Goal: Task Accomplishment & Management: Use online tool/utility

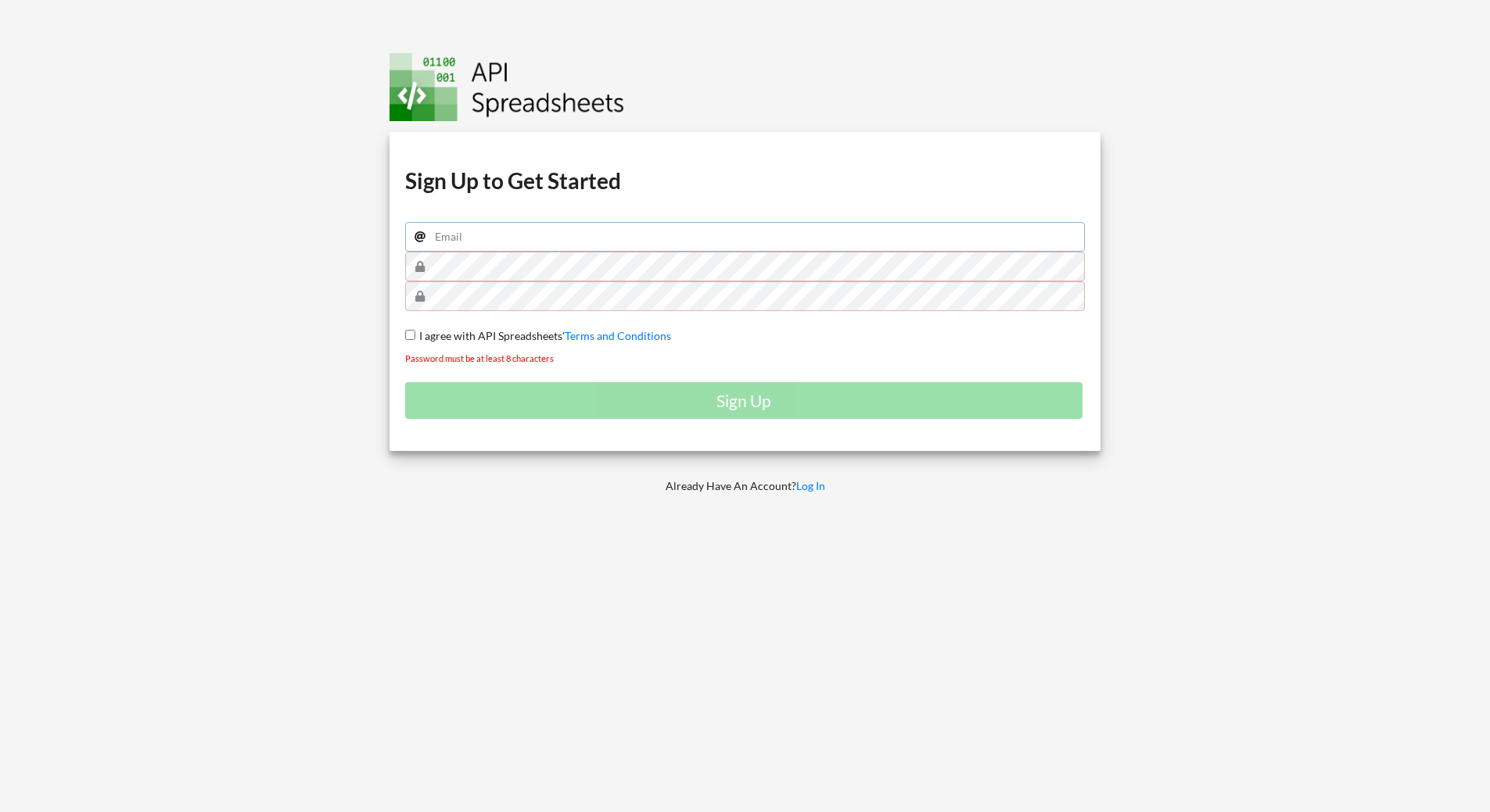
click at [498, 234] on input "email" at bounding box center [745, 237] width 680 height 30
click at [495, 238] on input "yanisrbouzidi@gmail.com" at bounding box center [745, 237] width 680 height 30
click at [526, 243] on input "yanisrbouzidi@gmail.com" at bounding box center [745, 237] width 680 height 30
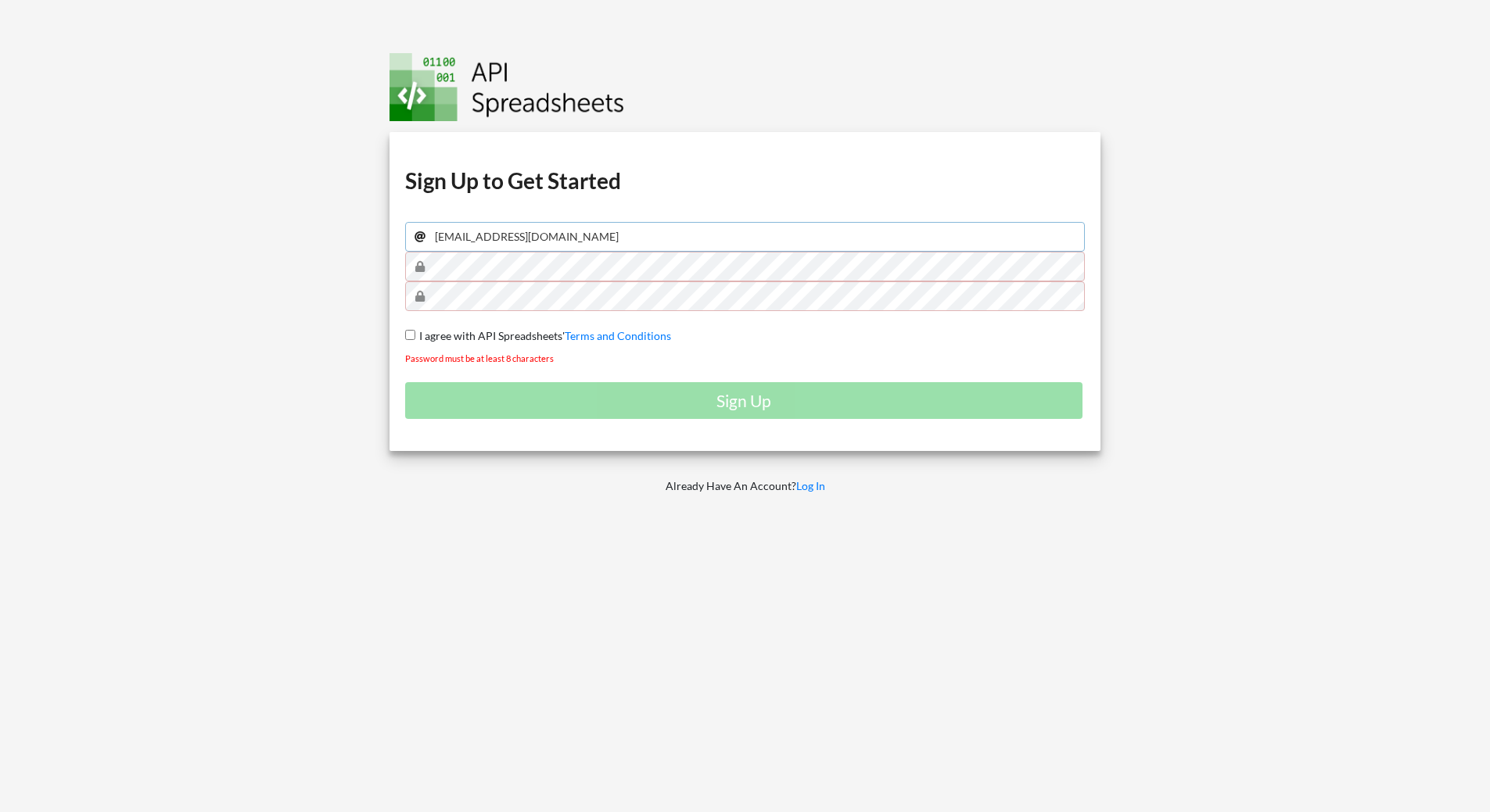
click at [526, 235] on input "yanisrbouzidi@gmail.com" at bounding box center [745, 237] width 680 height 30
type input "redwan.bzd@gmail.com"
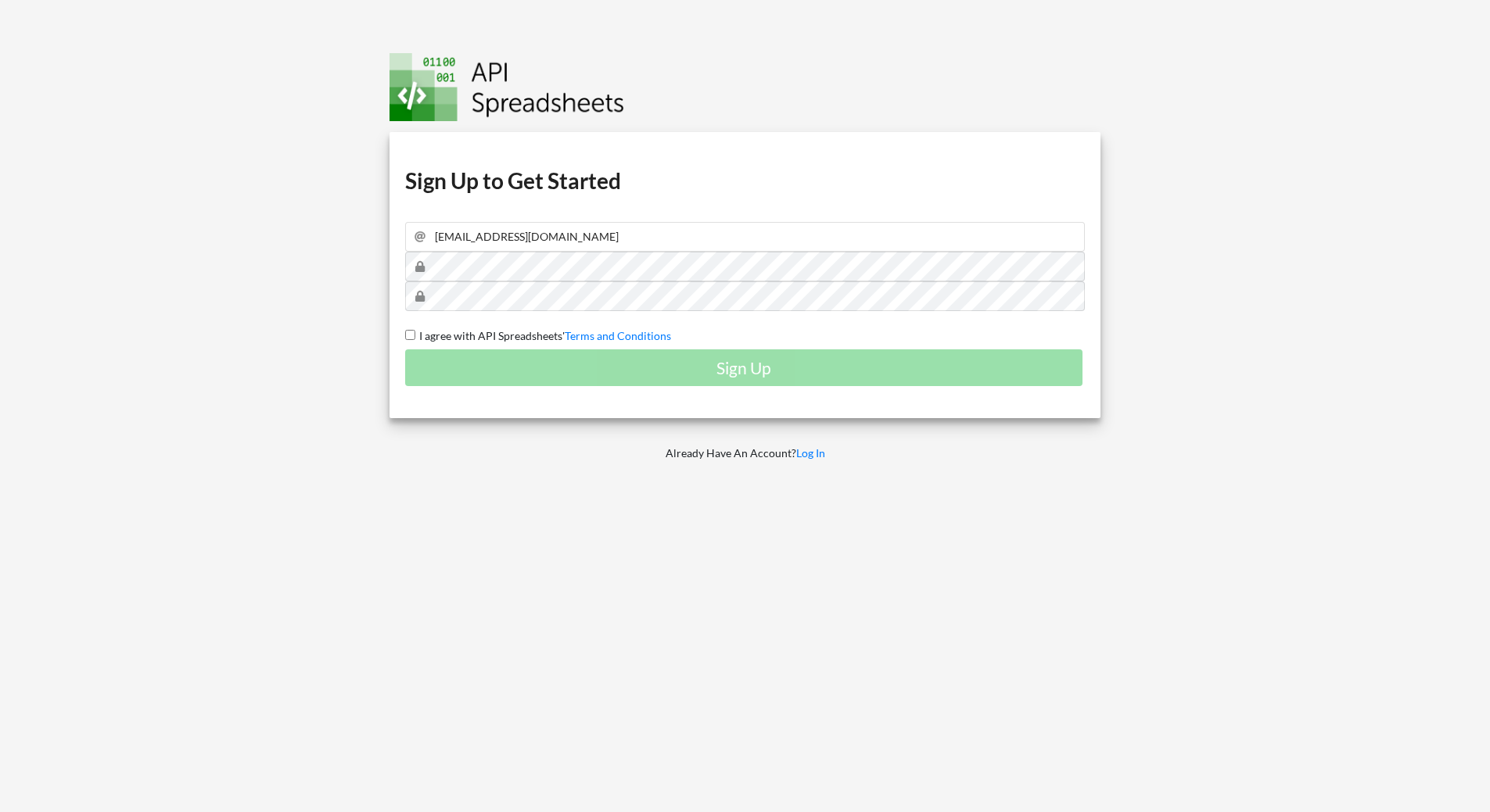
click at [589, 382] on div "Sign Up" at bounding box center [745, 367] width 680 height 36
click at [410, 336] on input "I agree with API Spreadsheets' Terms and Conditions" at bounding box center [410, 335] width 10 height 10
checkbox input "true"
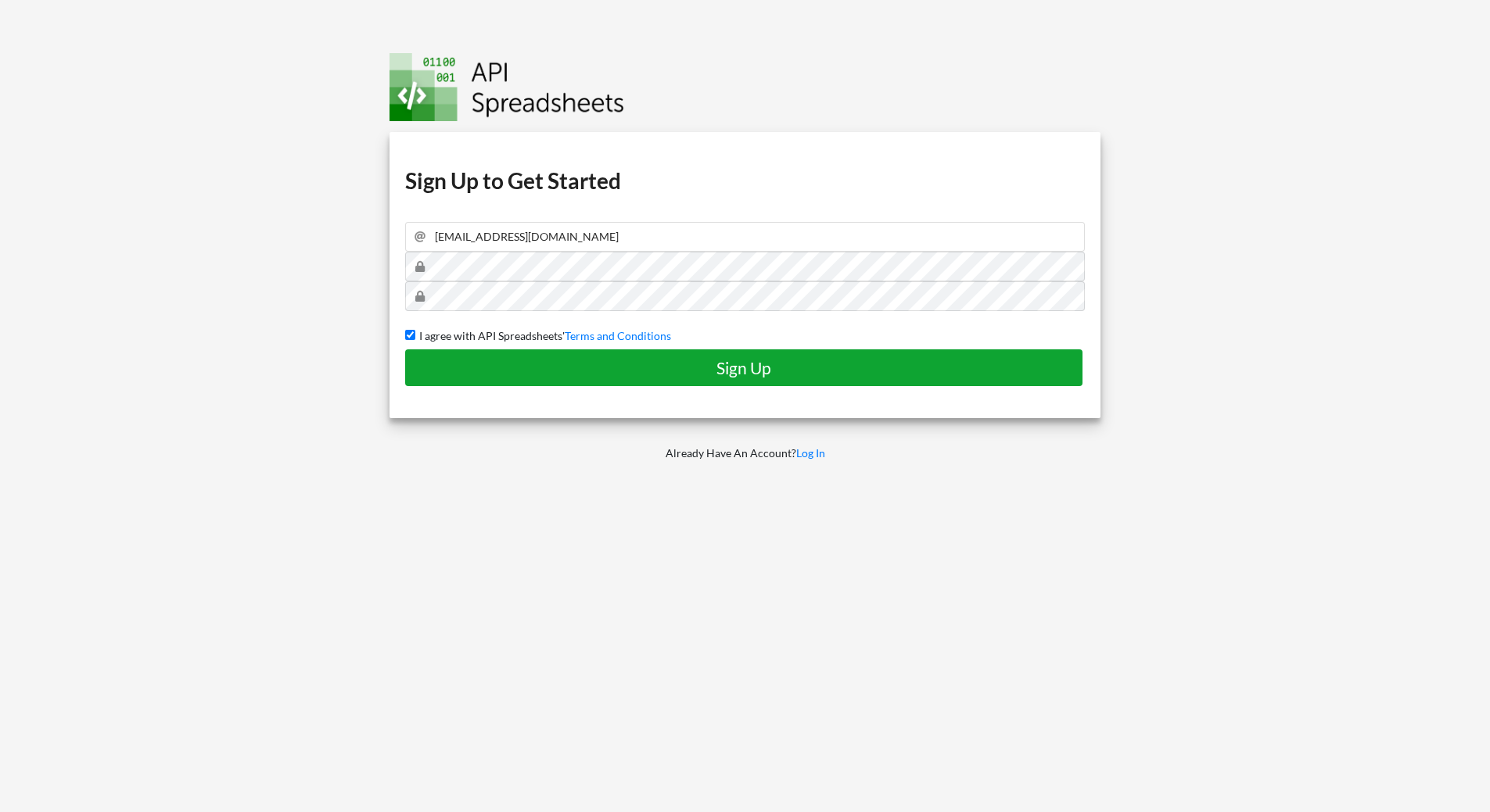
click at [494, 360] on h4 "Sign Up" at bounding box center [744, 367] width 645 height 20
checkbox input "false"
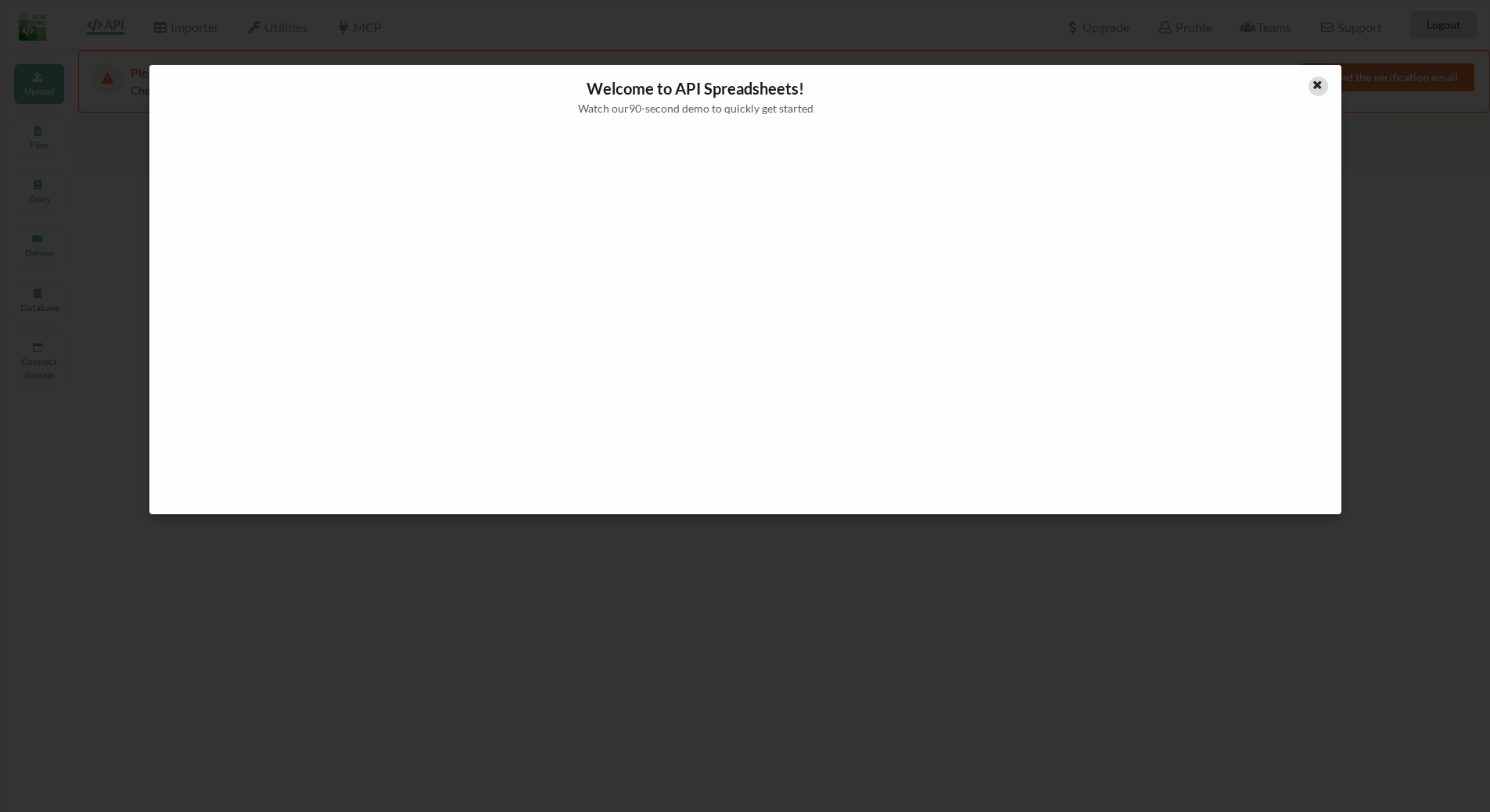
click at [1319, 90] on div at bounding box center [1318, 86] width 20 height 20
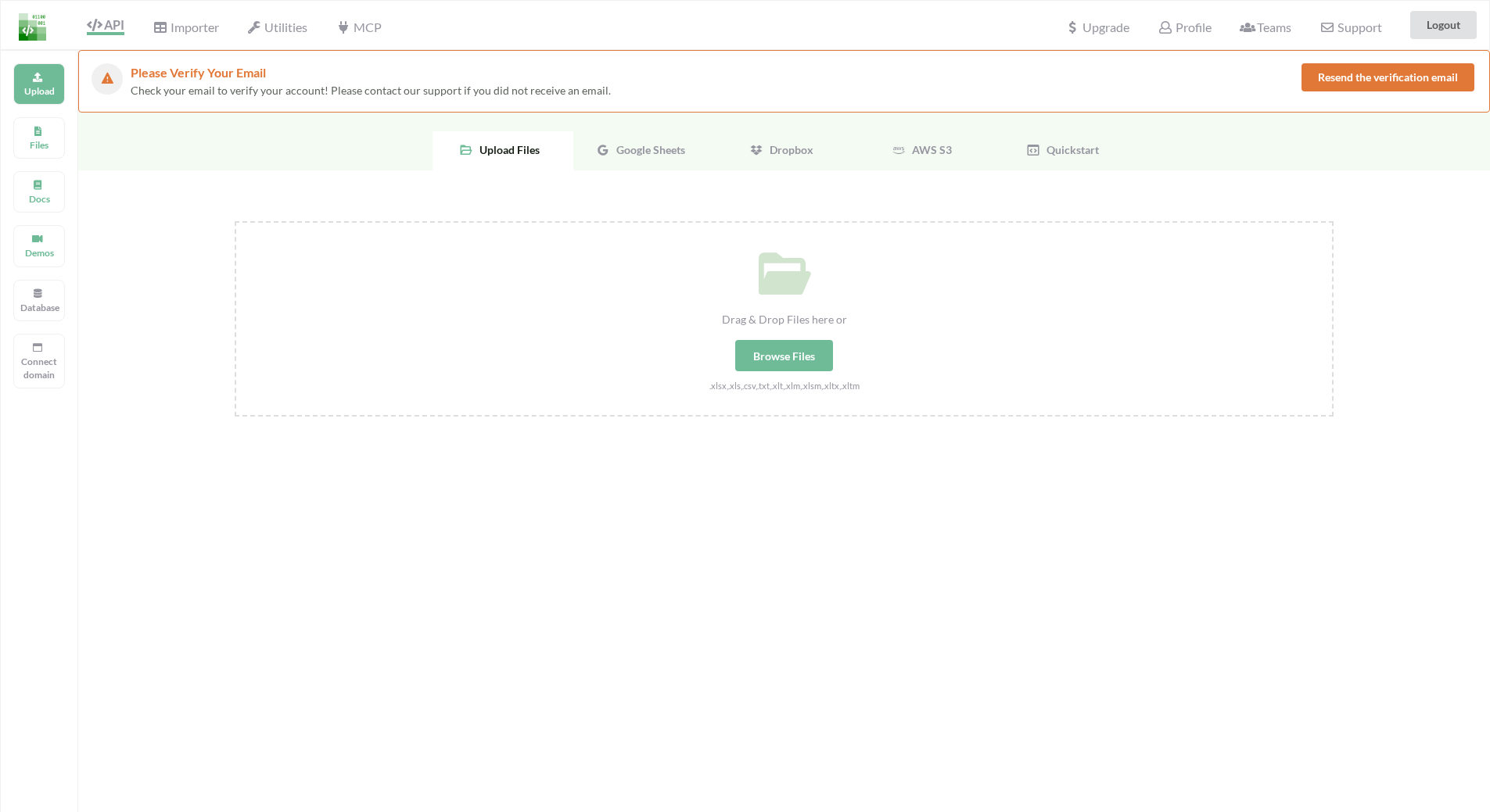
click at [644, 149] on span "Google Sheets" at bounding box center [647, 149] width 75 height 13
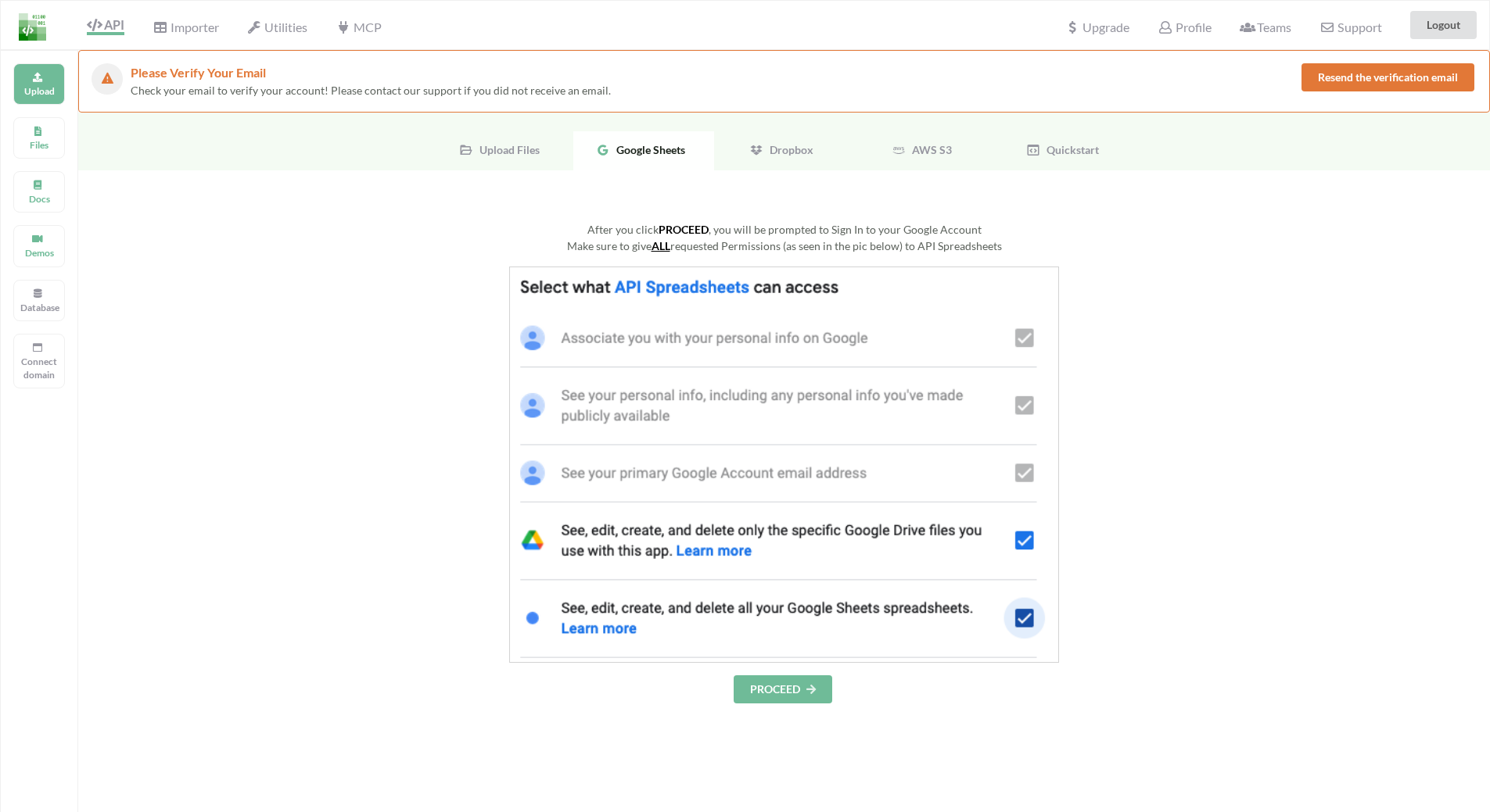
click at [777, 689] on button "PROCEED" at bounding box center [782, 690] width 98 height 28
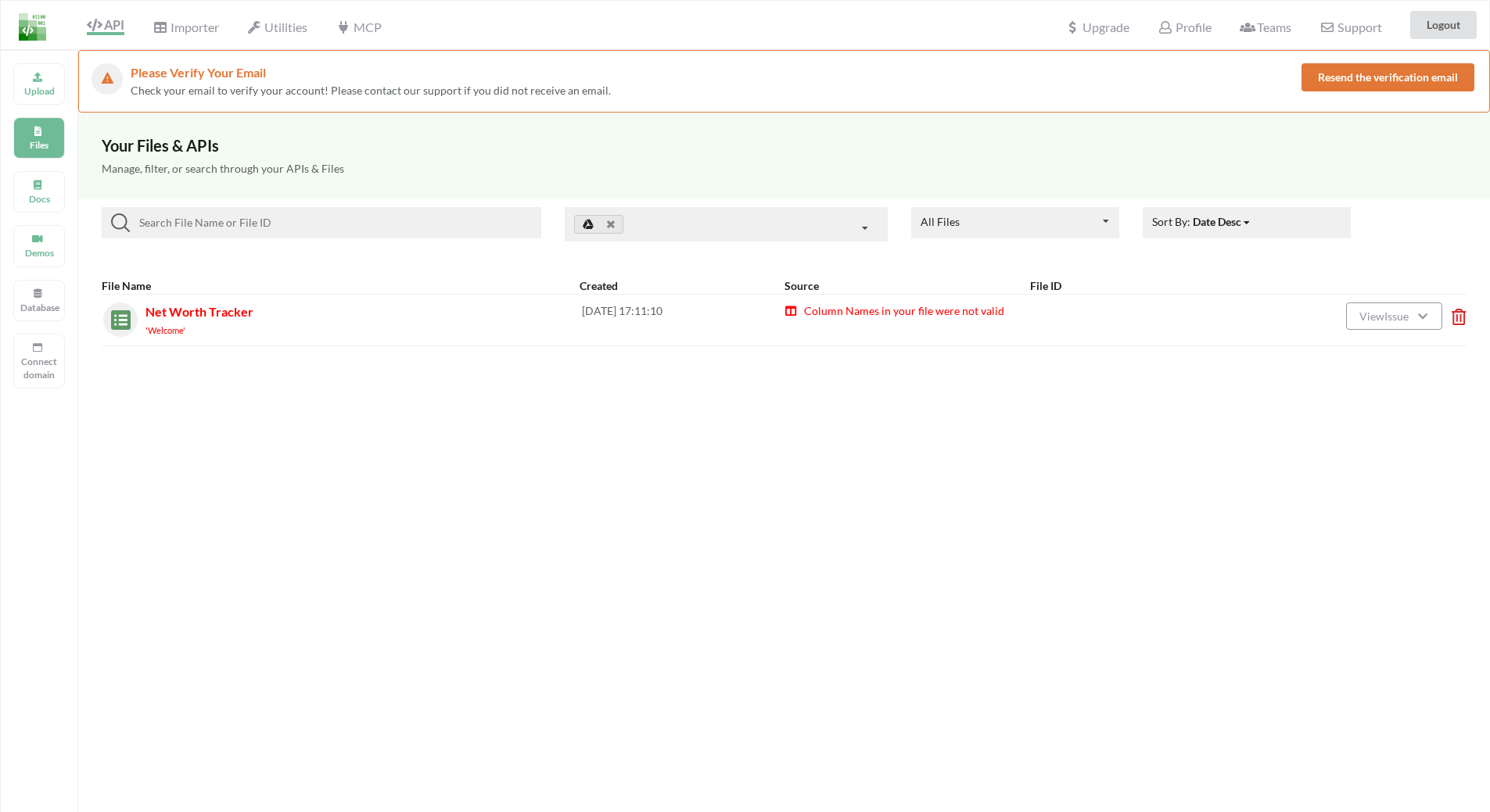
click at [916, 315] on span "Column Names in your file were not valid" at bounding box center [903, 310] width 202 height 13
click at [808, 323] on div "Column Names in your file were not valid" at bounding box center [987, 320] width 405 height 35
click at [198, 304] on span "Net Worth Tracker" at bounding box center [199, 311] width 108 height 15
click at [183, 314] on span "Net Worth Tracker" at bounding box center [199, 311] width 108 height 15
click at [877, 318] on div "Column Names in your file were not valid" at bounding box center [987, 320] width 405 height 35
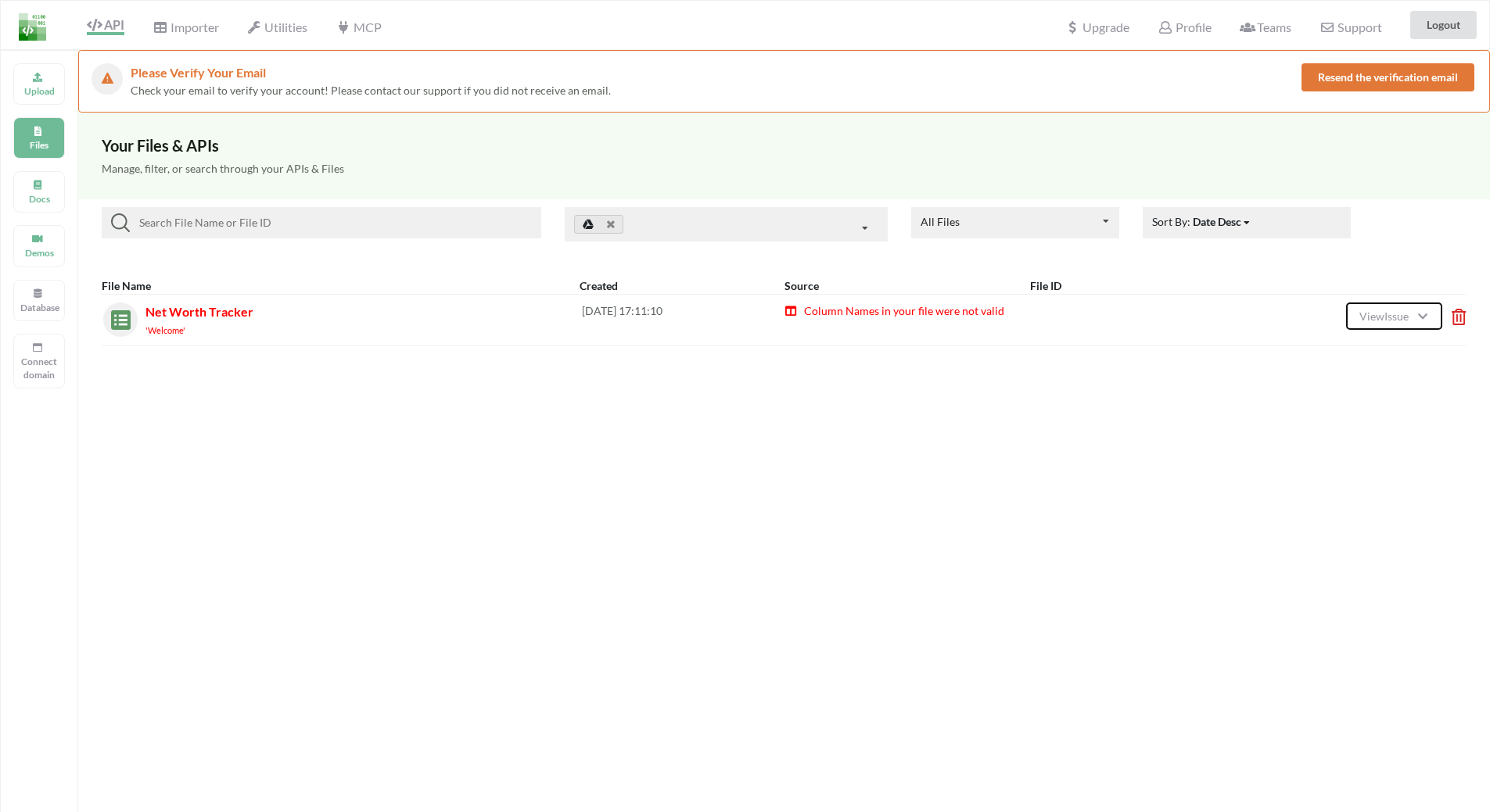
click at [1411, 322] on span "View Issue" at bounding box center [1386, 315] width 54 height 13
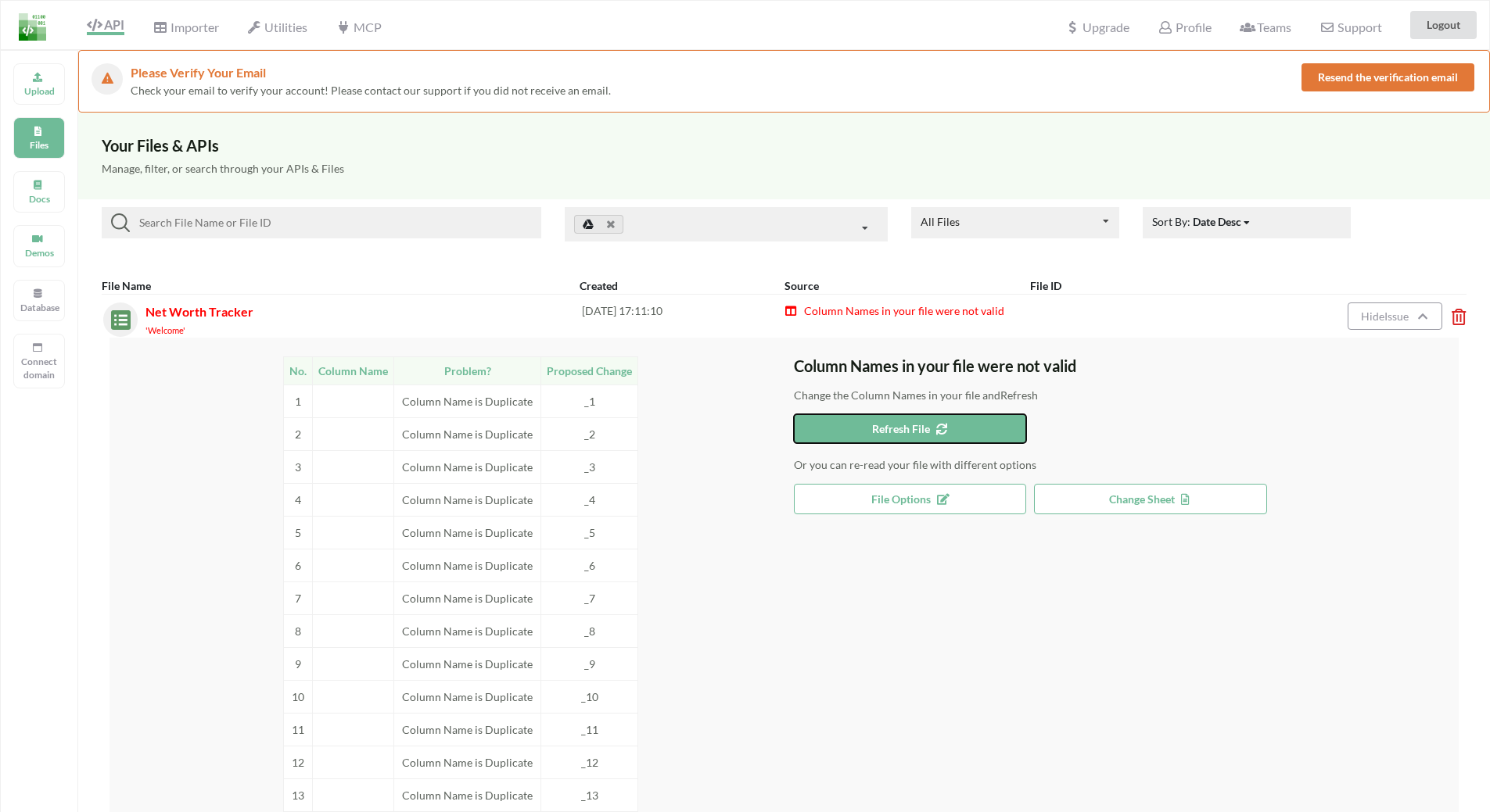
click at [866, 427] on button "Refresh File" at bounding box center [911, 428] width 233 height 29
click at [898, 502] on span "File Options" at bounding box center [910, 498] width 77 height 13
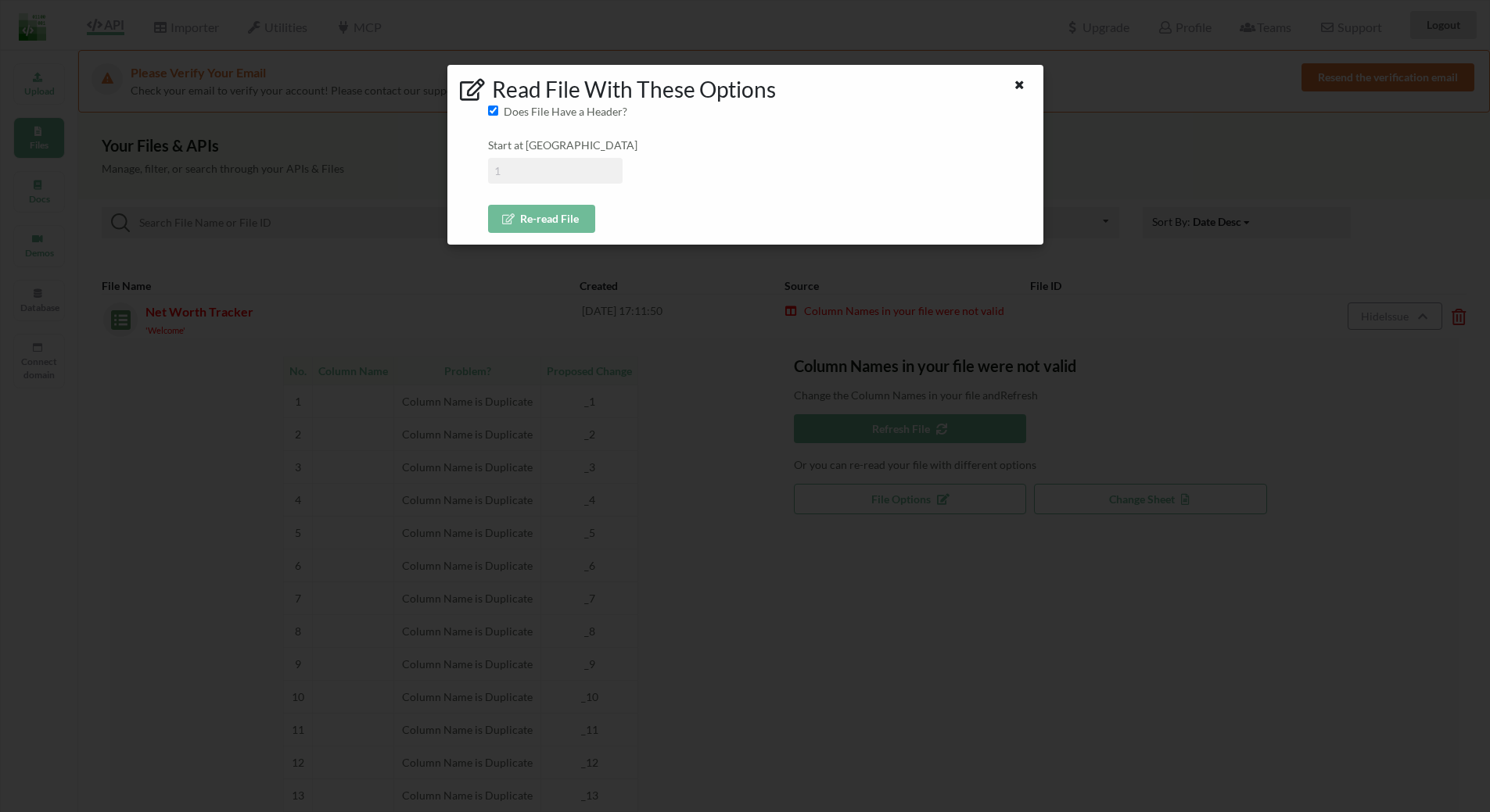
click at [566, 172] on input at bounding box center [555, 171] width 135 height 26
click at [1019, 84] on icon at bounding box center [1019, 83] width 13 height 11
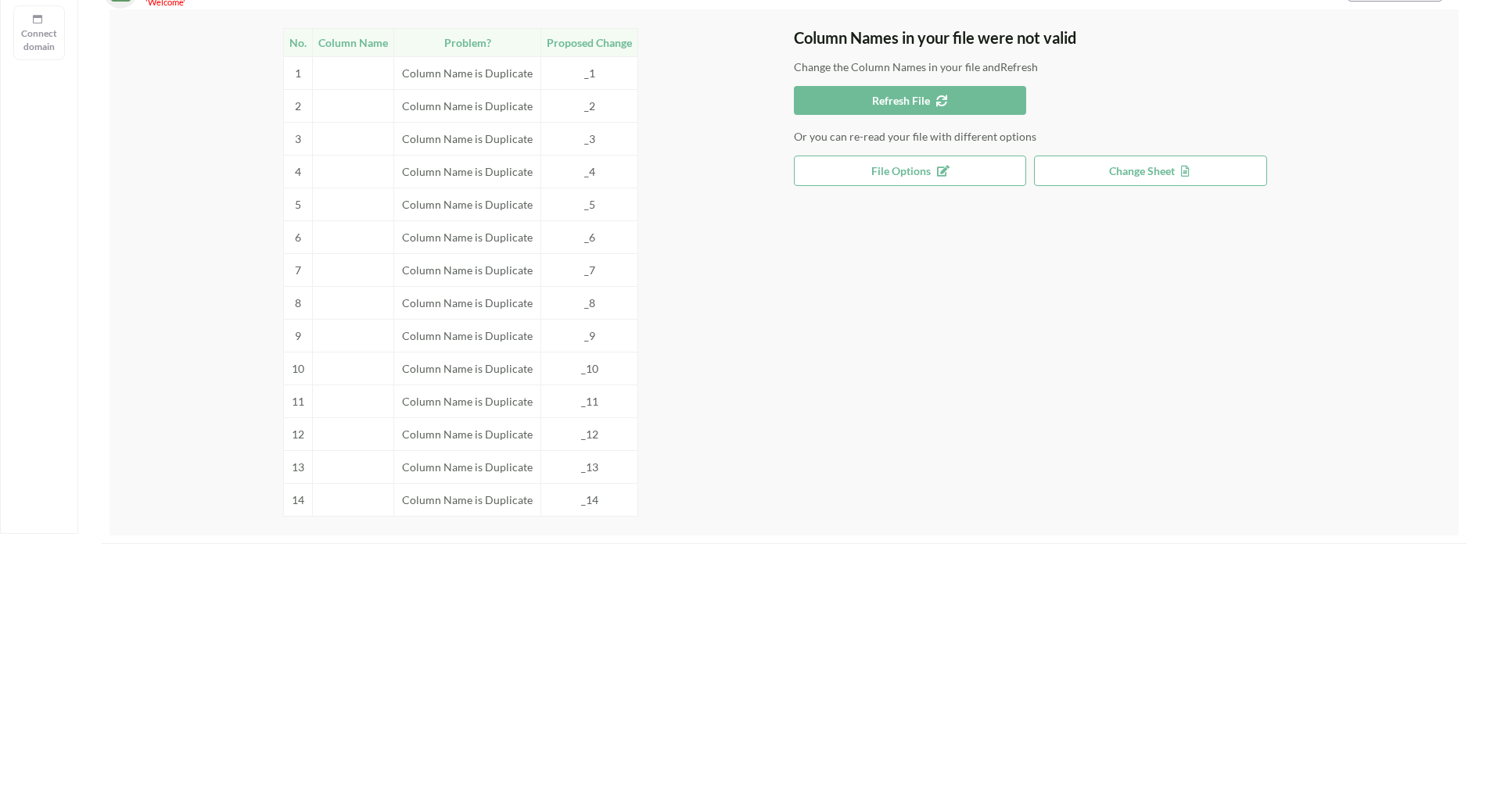
scroll to position [57, 0]
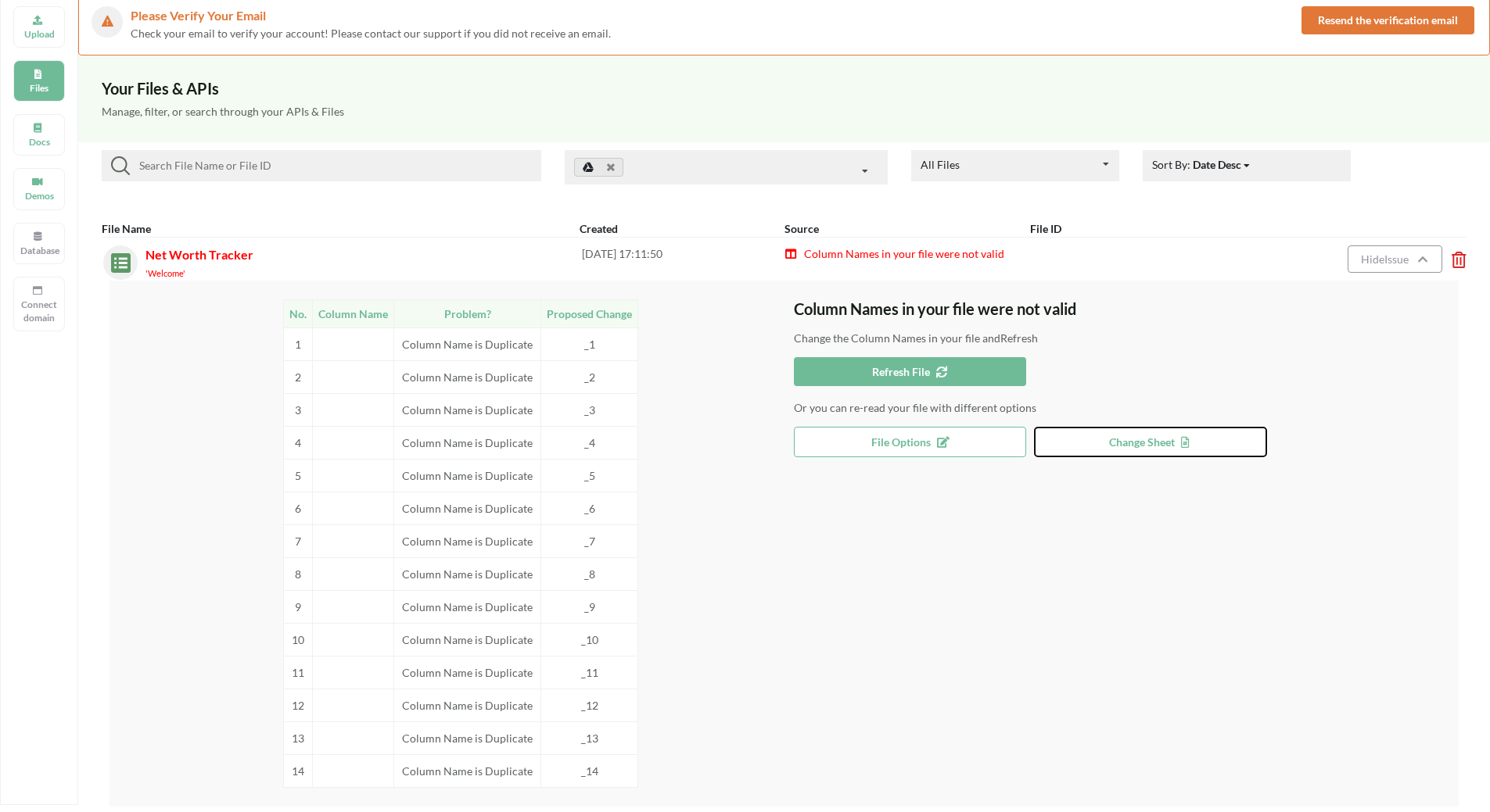
click at [1115, 446] on span "Change Sheet" at bounding box center [1150, 441] width 83 height 13
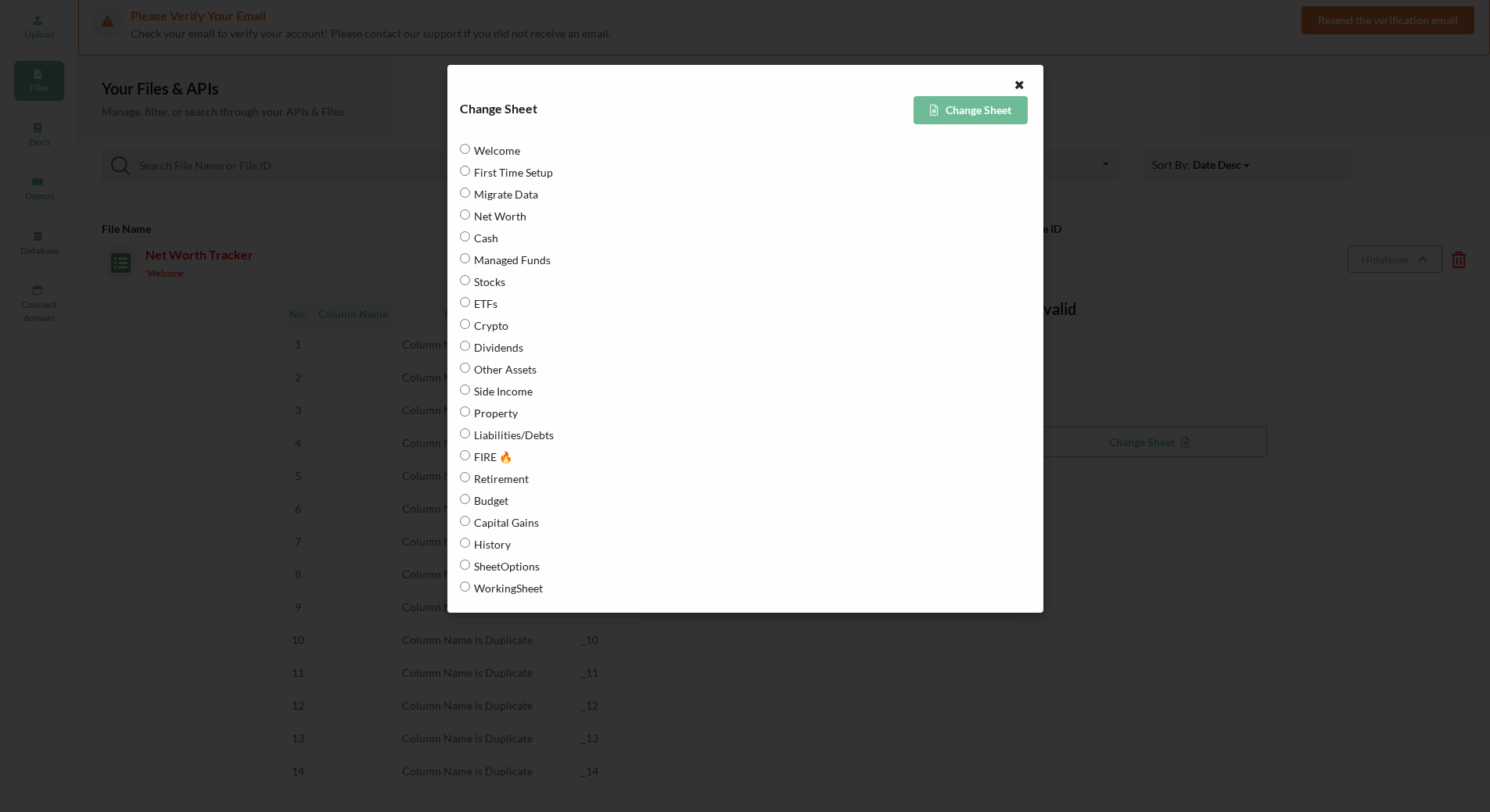
click at [495, 286] on span "Stocks" at bounding box center [487, 281] width 36 height 33
click at [470, 286] on input "Stocks" at bounding box center [465, 281] width 10 height 10
radio input "true"
click at [978, 114] on button "Change Sheet" at bounding box center [970, 110] width 114 height 28
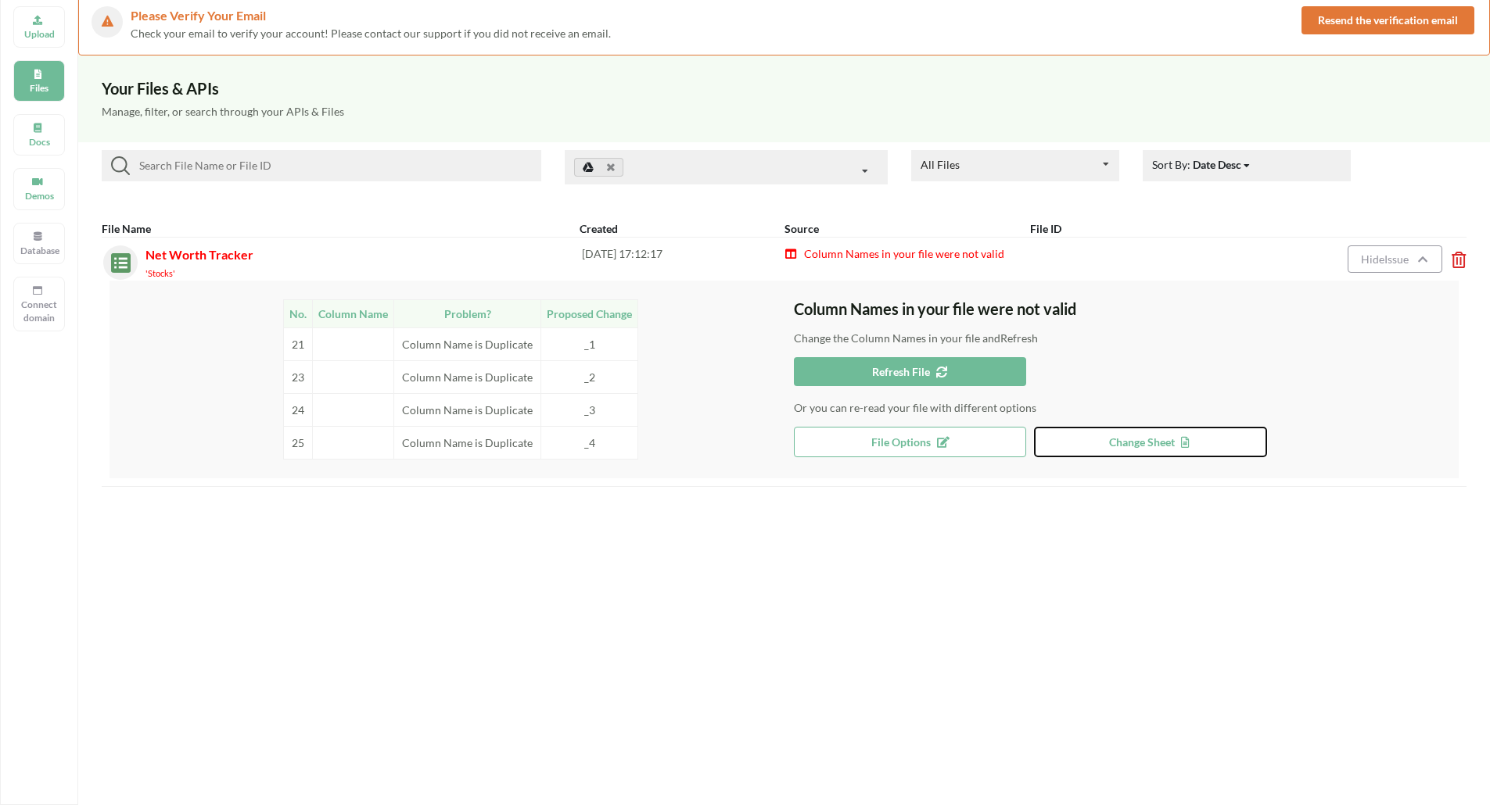
click at [1111, 444] on span "Change Sheet" at bounding box center [1150, 441] width 83 height 13
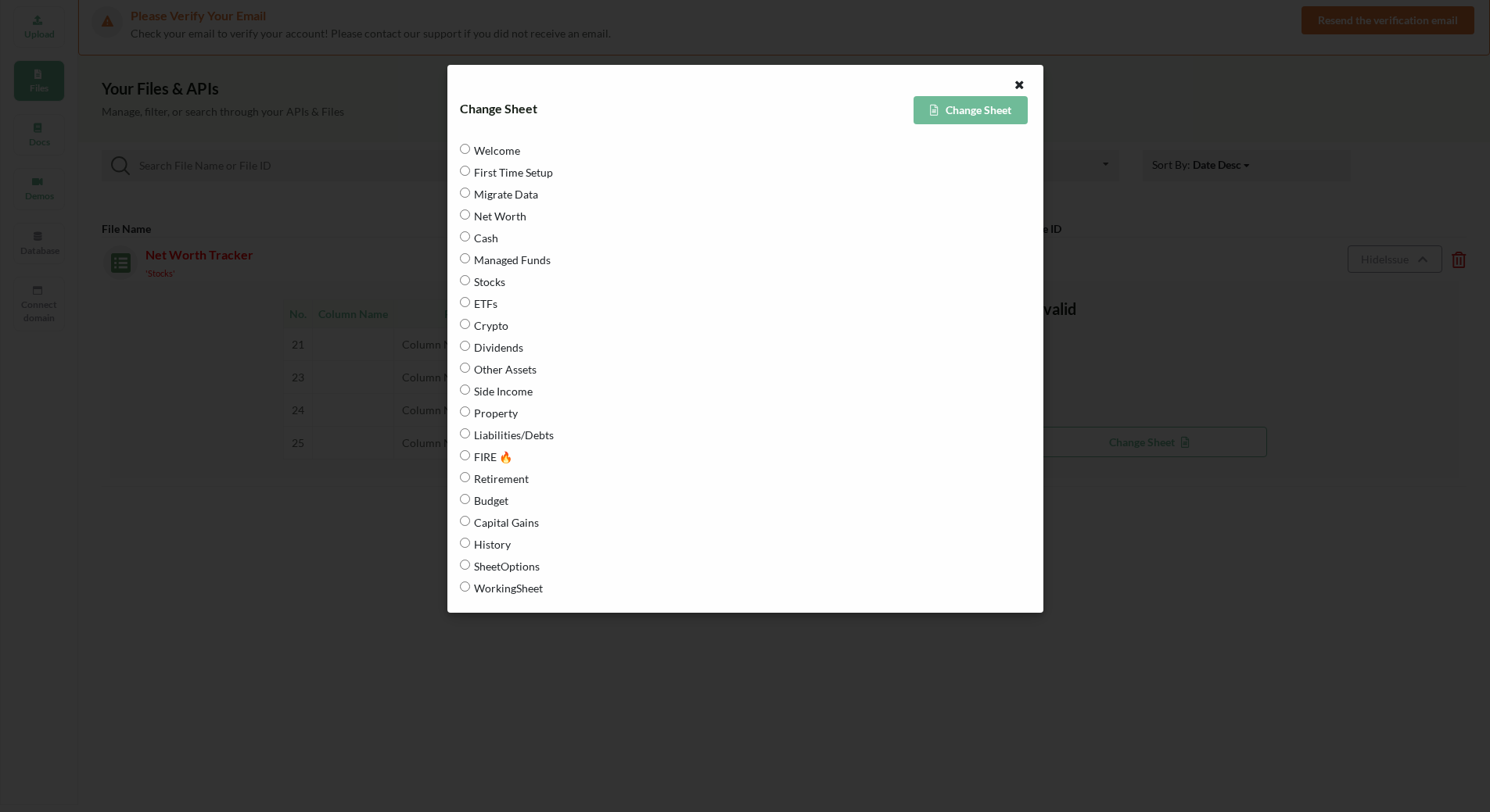
click at [466, 285] on input "Stocks" at bounding box center [465, 281] width 10 height 10
radio input "true"
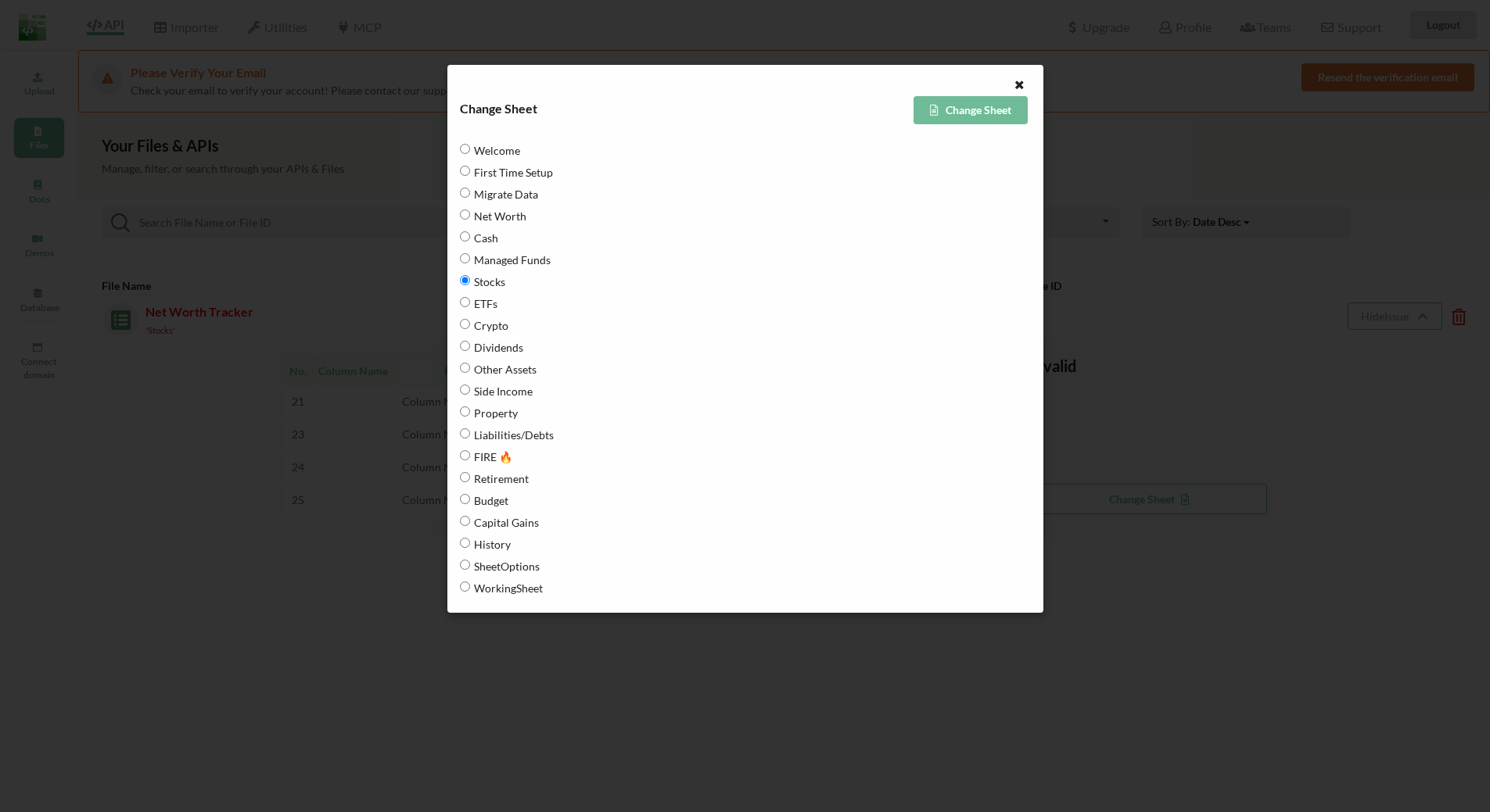
click at [941, 113] on button "Change Sheet" at bounding box center [970, 110] width 114 height 28
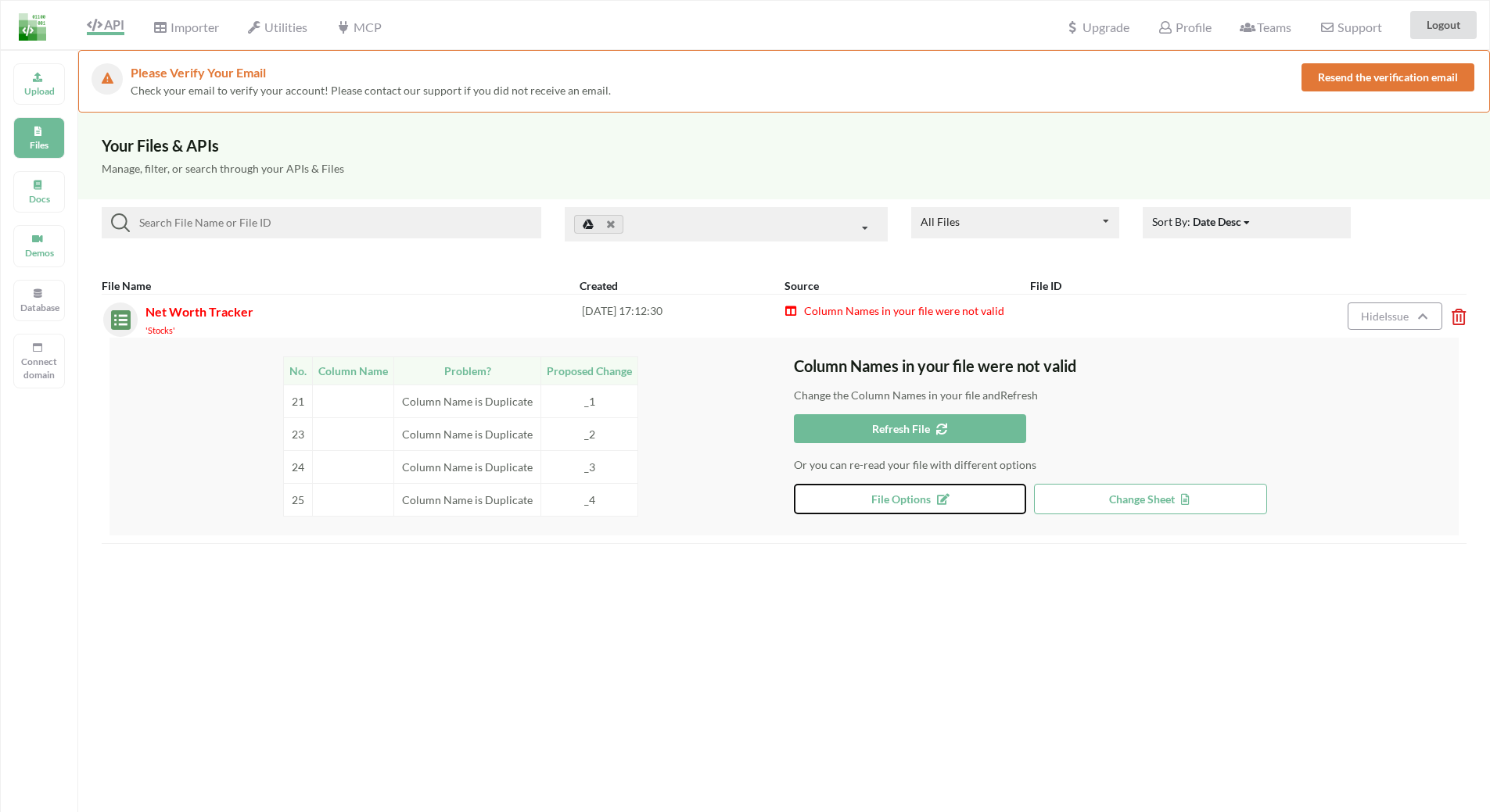
click at [907, 497] on span "File Options" at bounding box center [910, 498] width 77 height 13
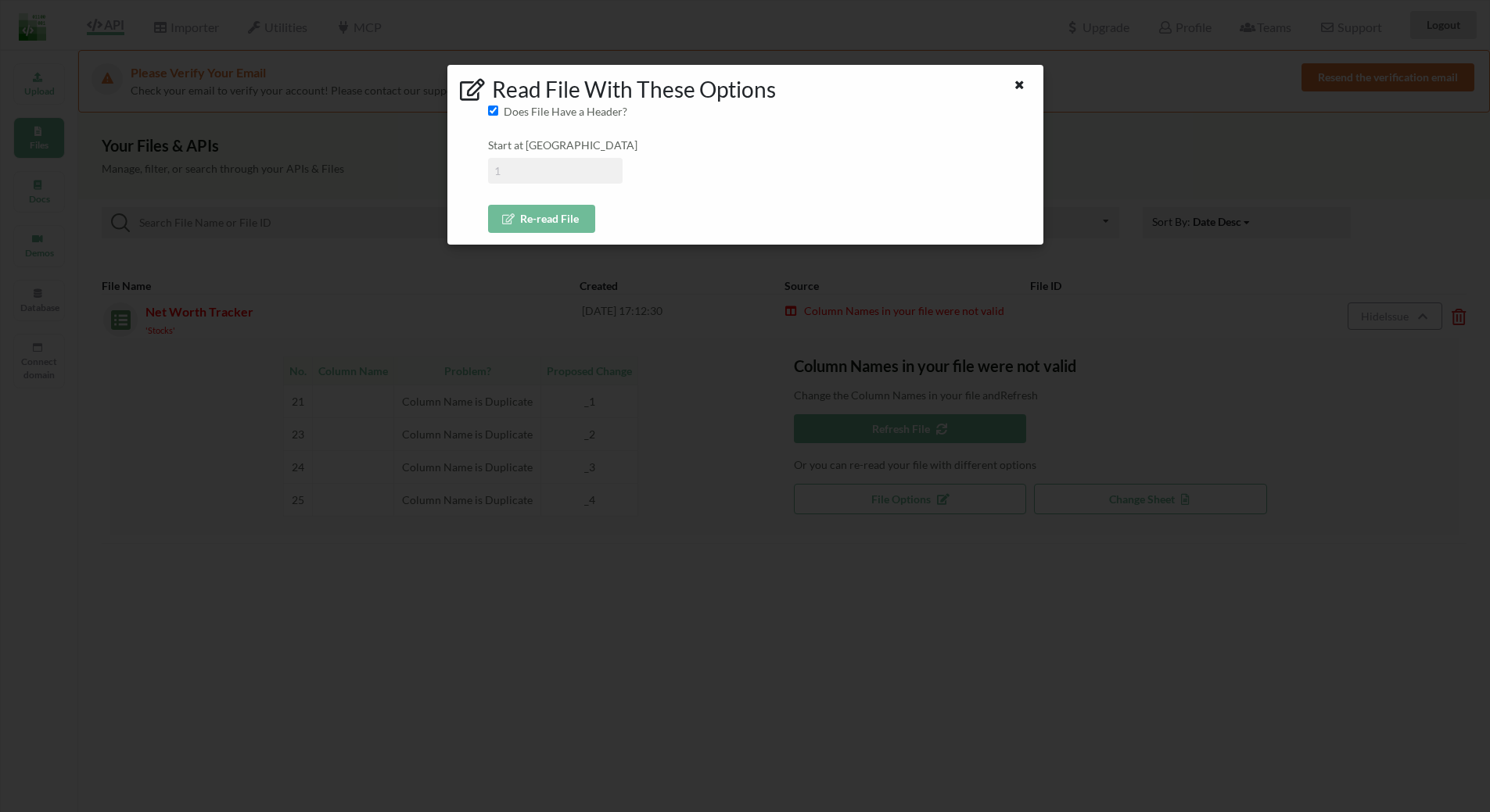
click at [533, 182] on input at bounding box center [555, 171] width 135 height 26
type input "1"
click at [552, 225] on button "Re-read File" at bounding box center [541, 219] width 107 height 28
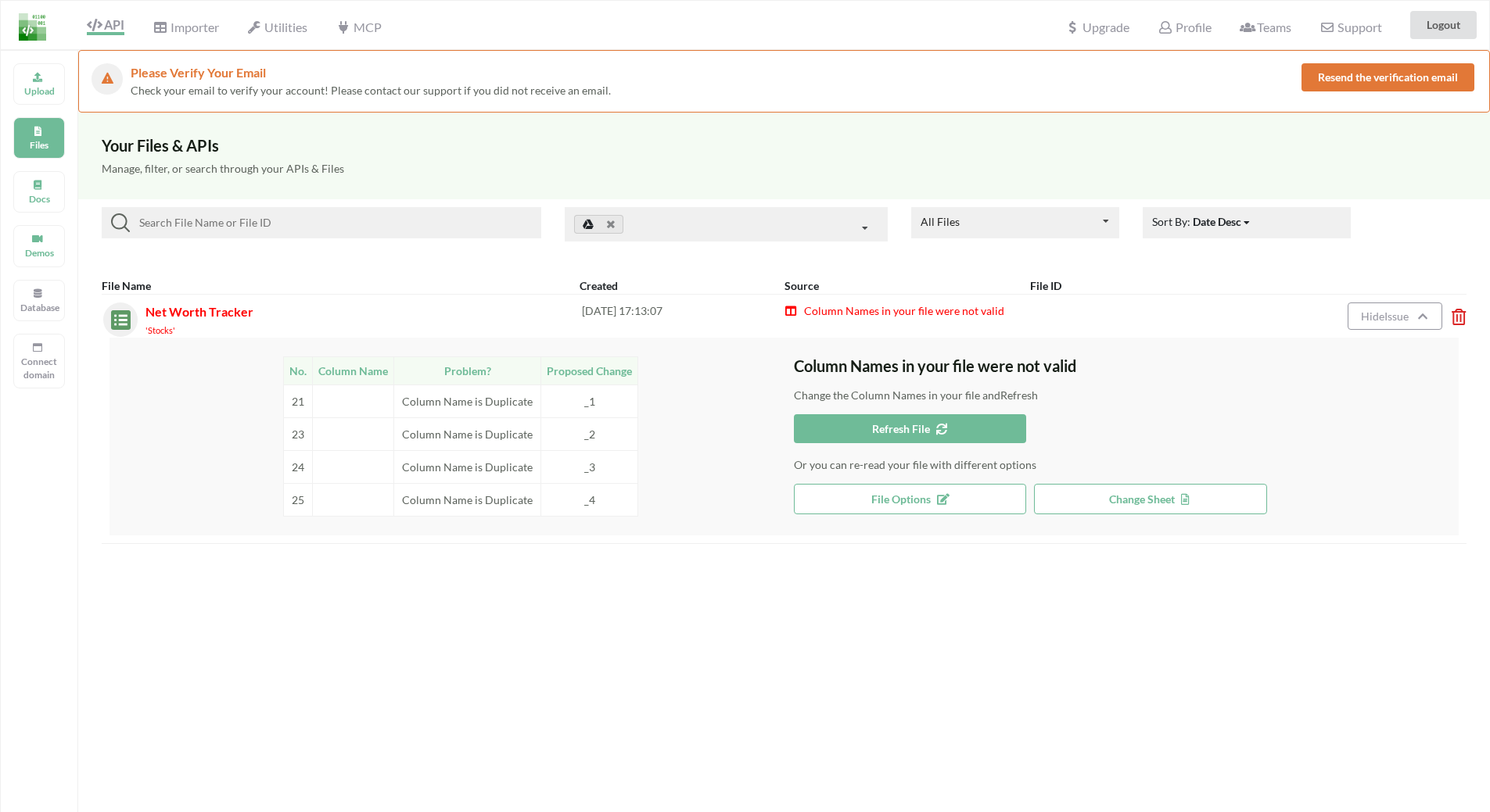
click at [1456, 315] on icon at bounding box center [1454, 312] width 4 height 6
click at [1348, 228] on button "Delete File" at bounding box center [1355, 228] width 84 height 28
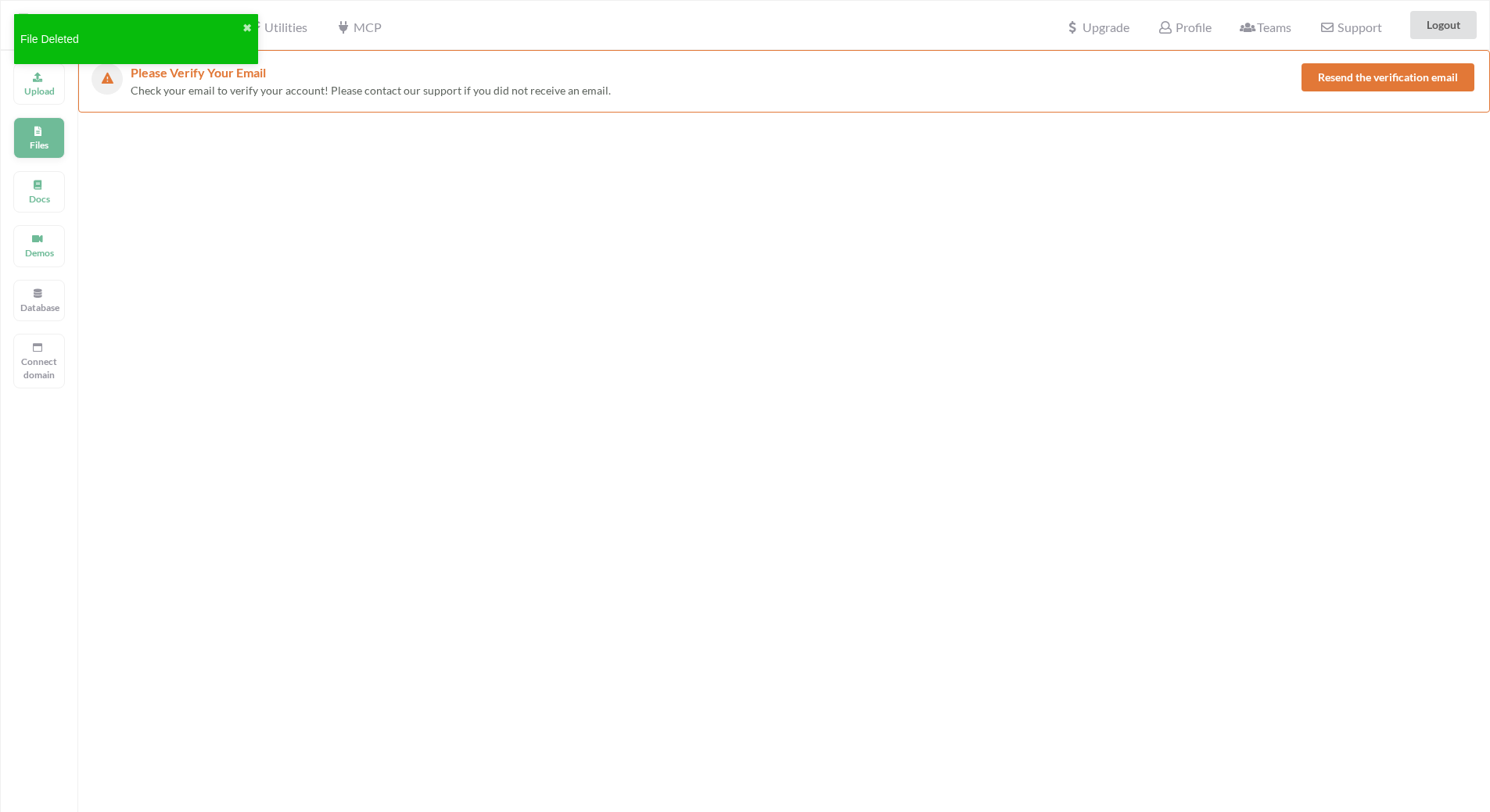
click at [36, 143] on p "Files" at bounding box center [38, 144] width 37 height 13
click at [247, 23] on button "✖" at bounding box center [247, 28] width 10 height 17
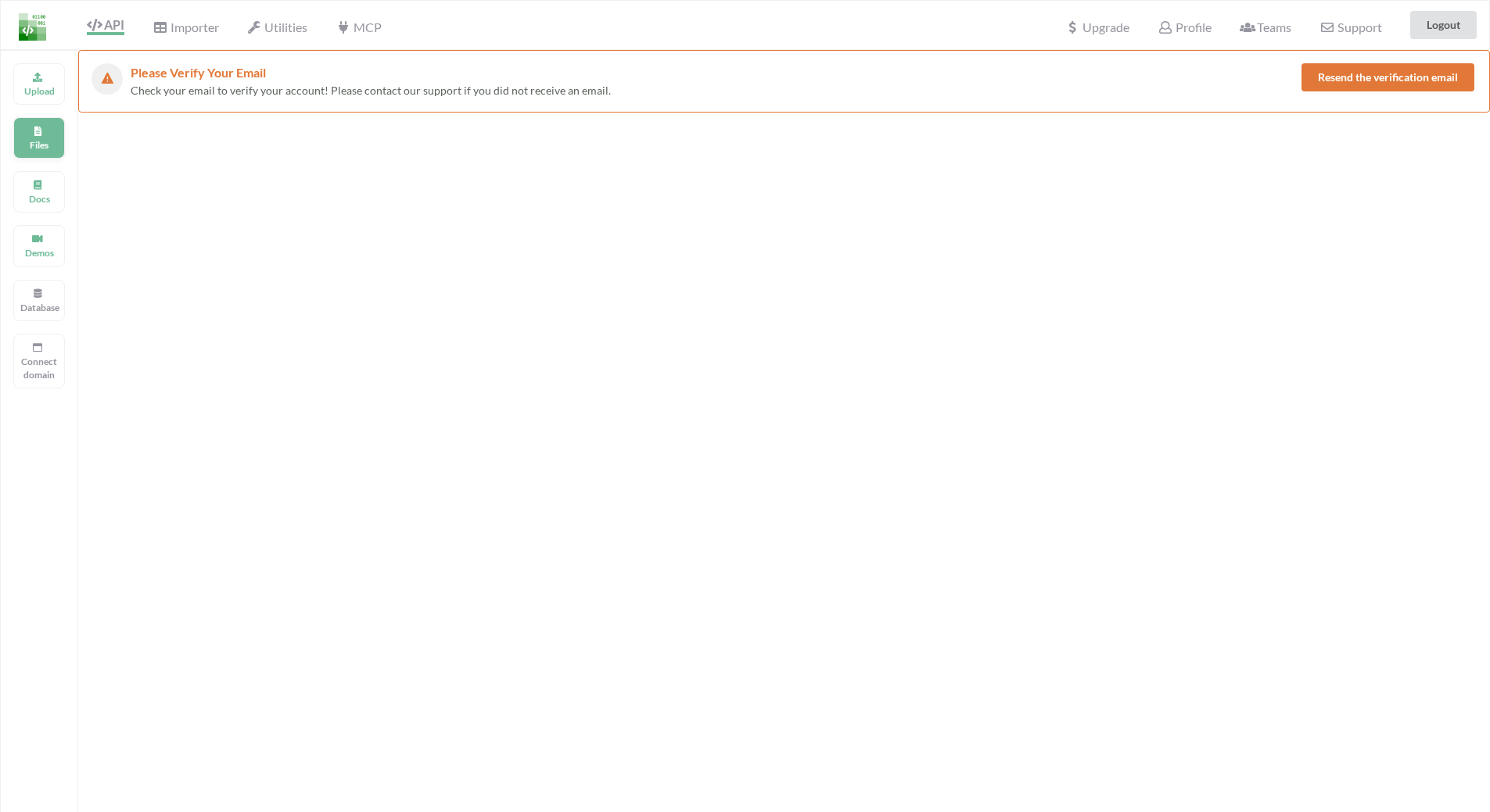
click at [51, 139] on p "Files" at bounding box center [38, 144] width 37 height 13
click at [51, 87] on p "Upload" at bounding box center [38, 90] width 37 height 13
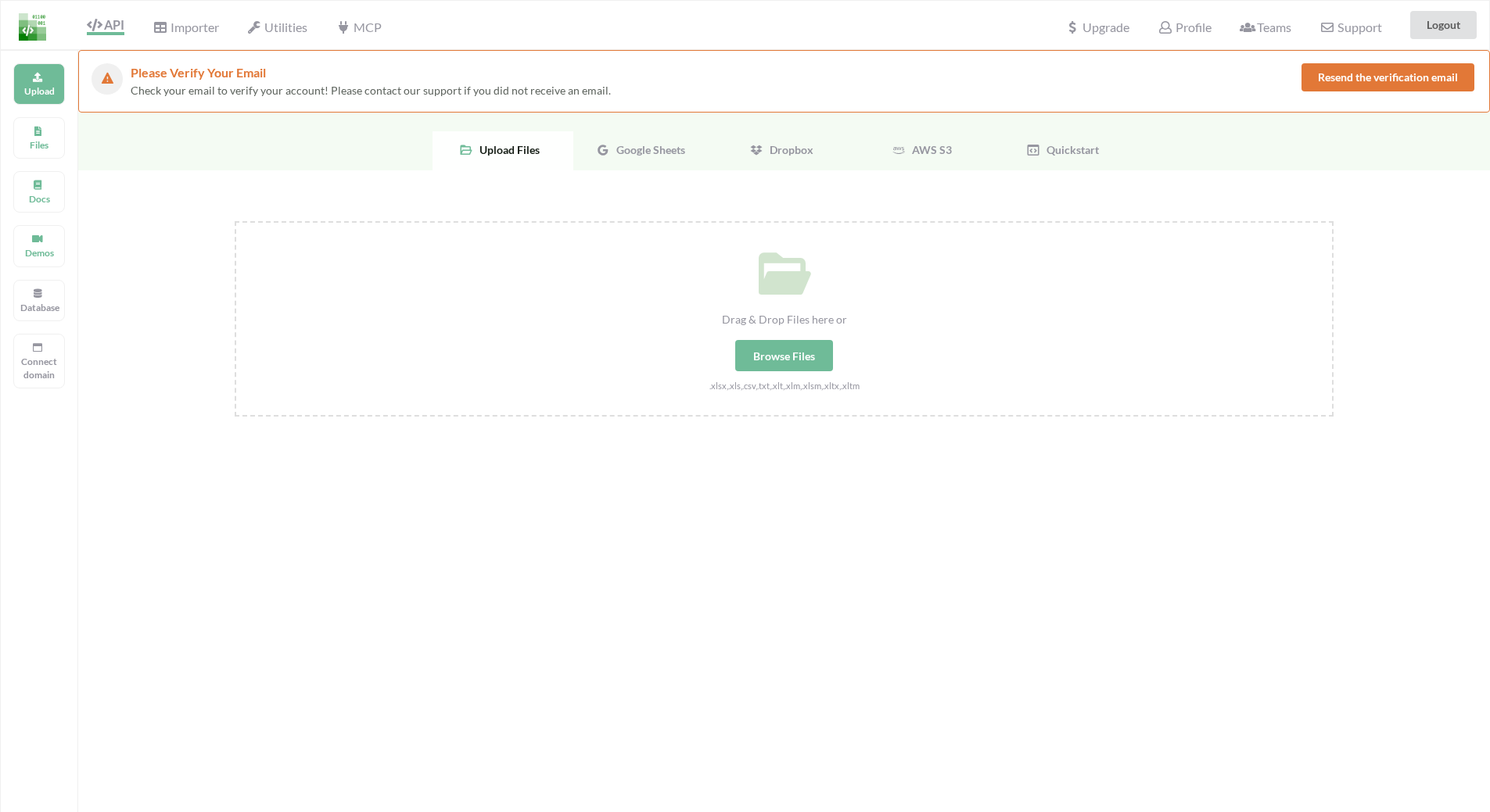
click at [646, 154] on span "Google Sheets" at bounding box center [647, 149] width 75 height 13
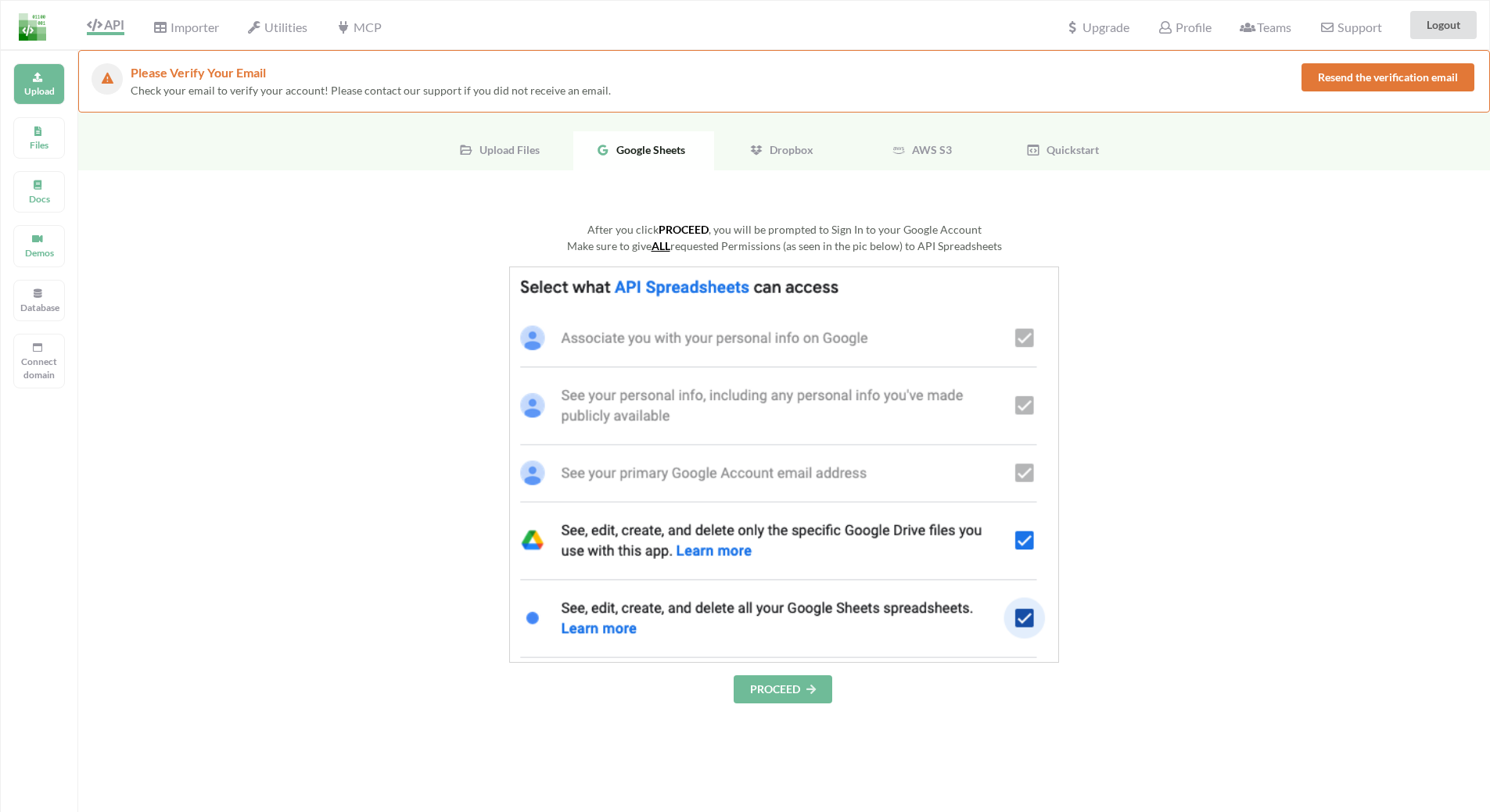
click at [778, 679] on button "PROCEED" at bounding box center [782, 690] width 98 height 28
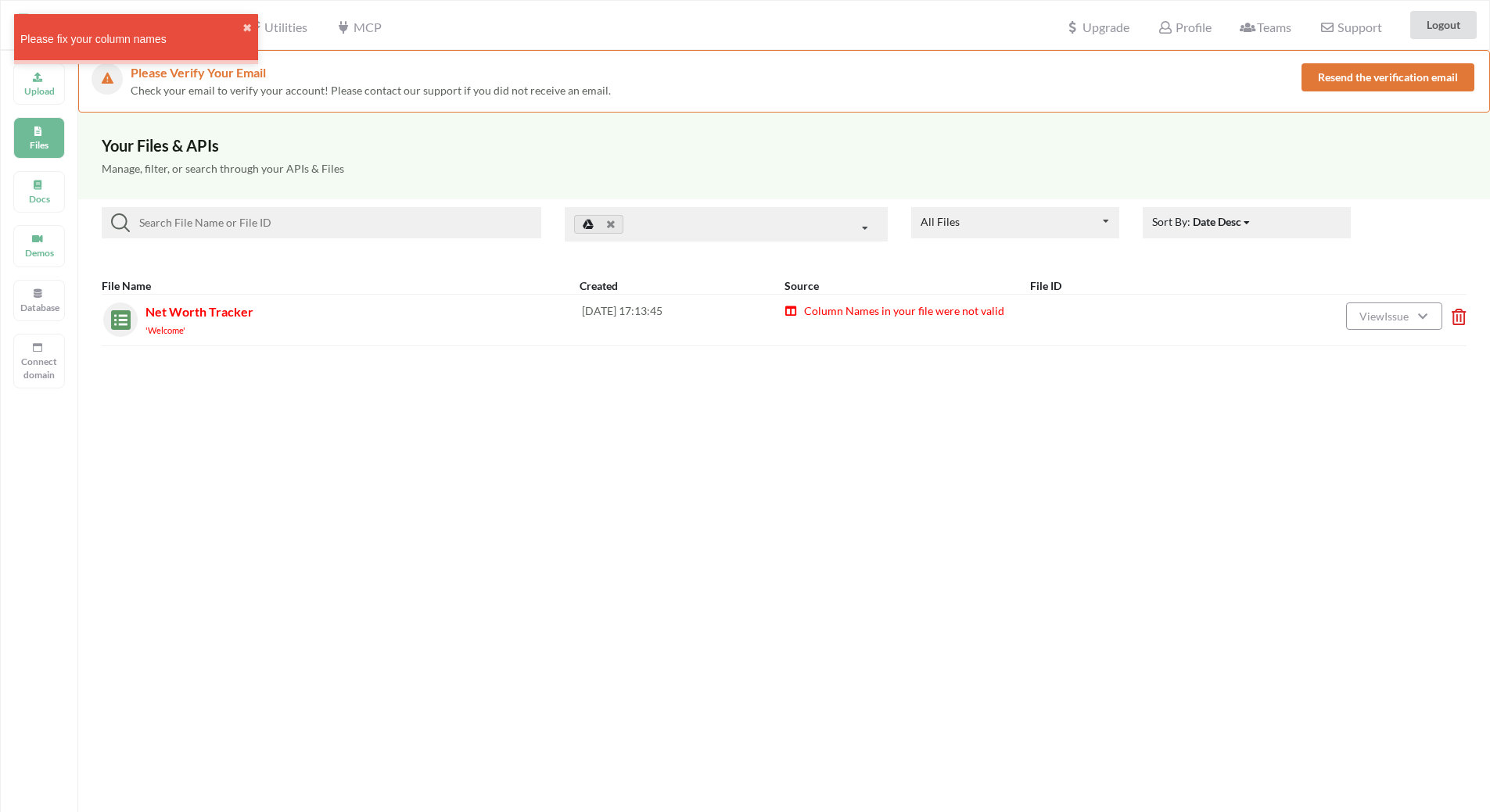
click at [854, 313] on span "Column Names in your file were not valid" at bounding box center [903, 310] width 202 height 13
click at [854, 312] on span "Column Names in your file were not valid" at bounding box center [903, 310] width 202 height 13
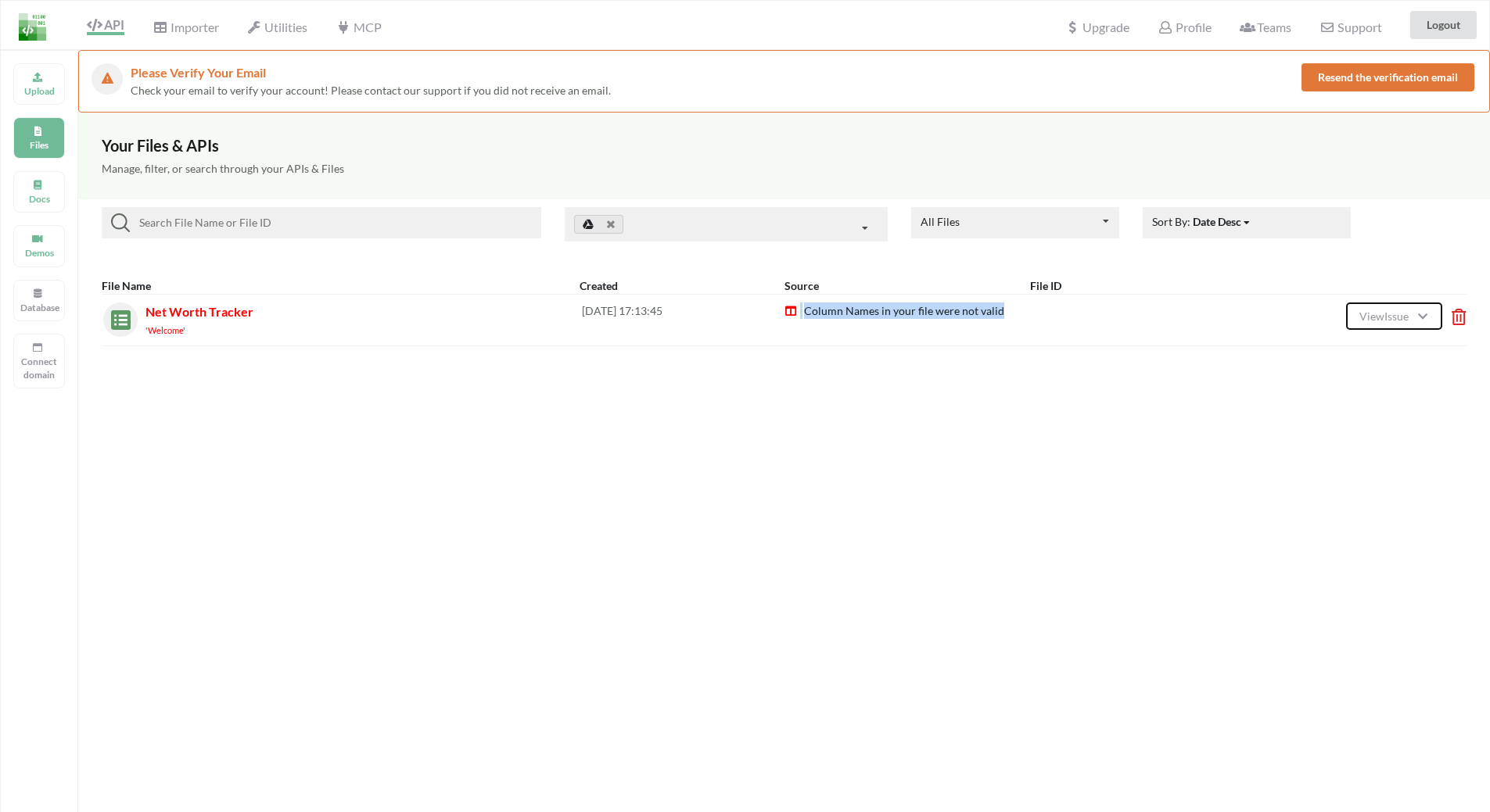
click at [1414, 318] on button "View Issue" at bounding box center [1394, 316] width 96 height 28
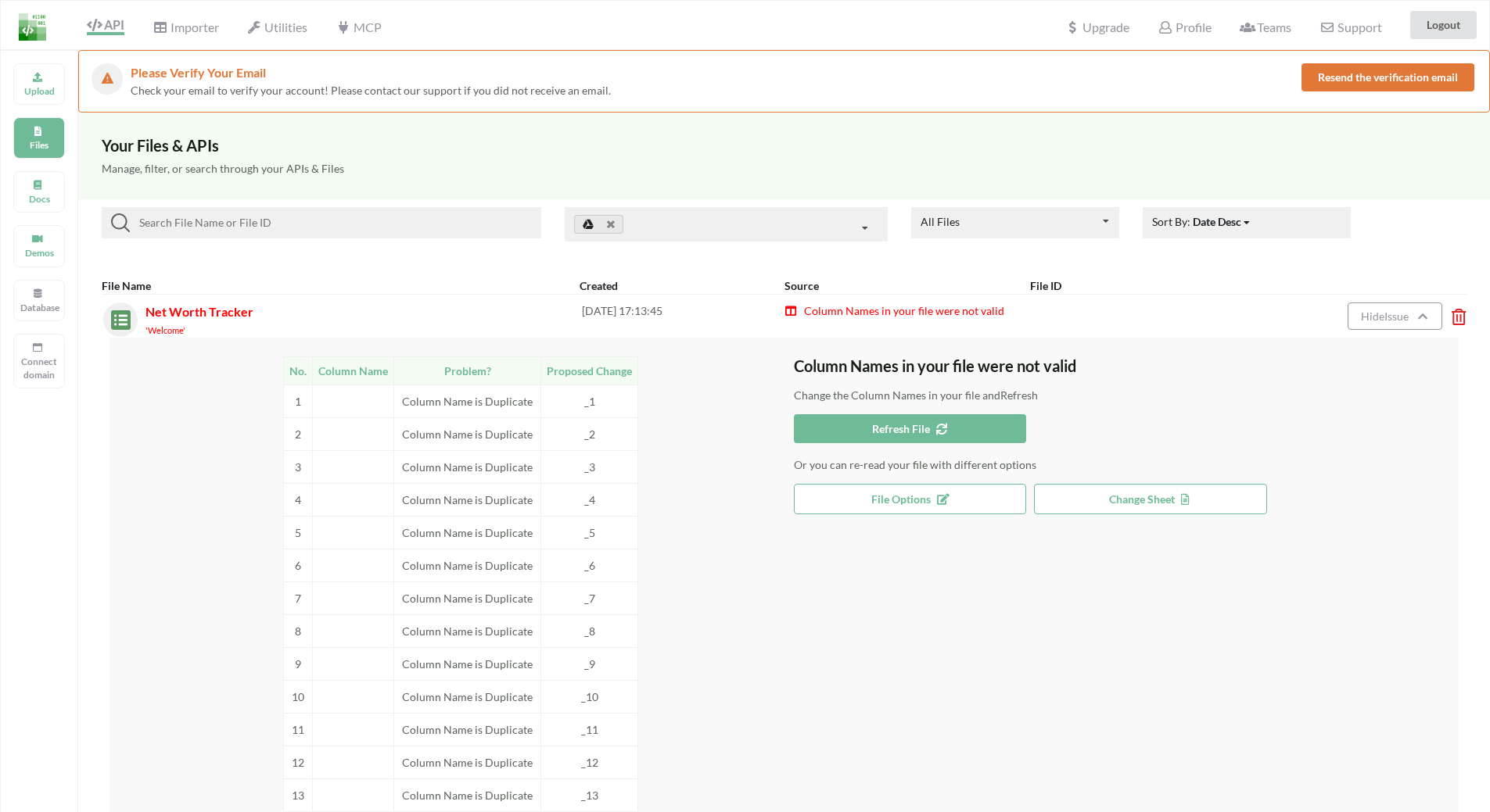
click at [875, 231] on icon at bounding box center [864, 228] width 23 height 29
click at [858, 226] on icon at bounding box center [864, 228] width 23 height 29
click at [859, 226] on icon at bounding box center [864, 228] width 23 height 29
click at [187, 36] on div "Importer" at bounding box center [185, 25] width 86 height 35
click at [192, 26] on span "Importer" at bounding box center [186, 30] width 66 height 19
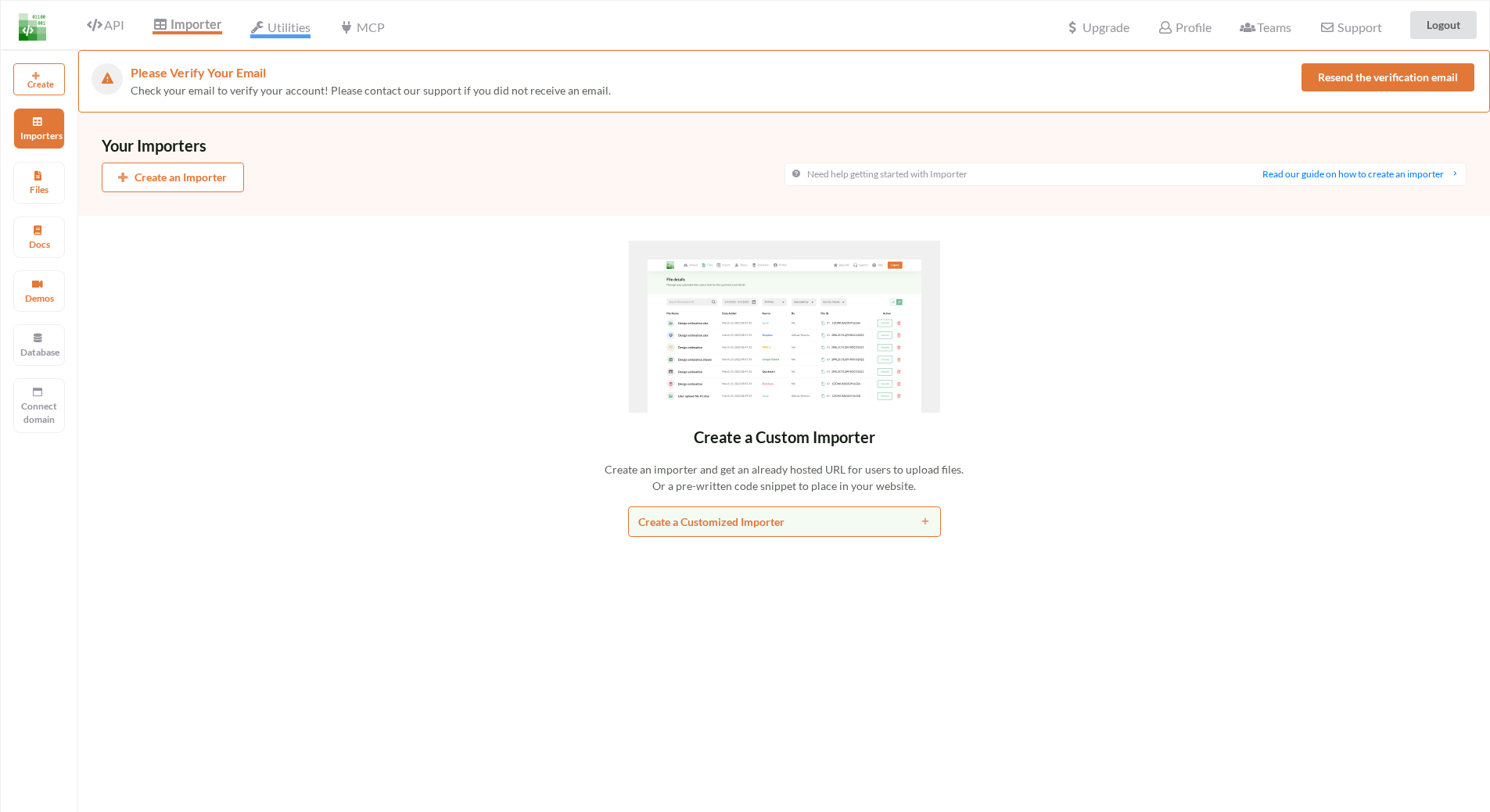
click at [278, 27] on span "Utilities" at bounding box center [280, 30] width 60 height 19
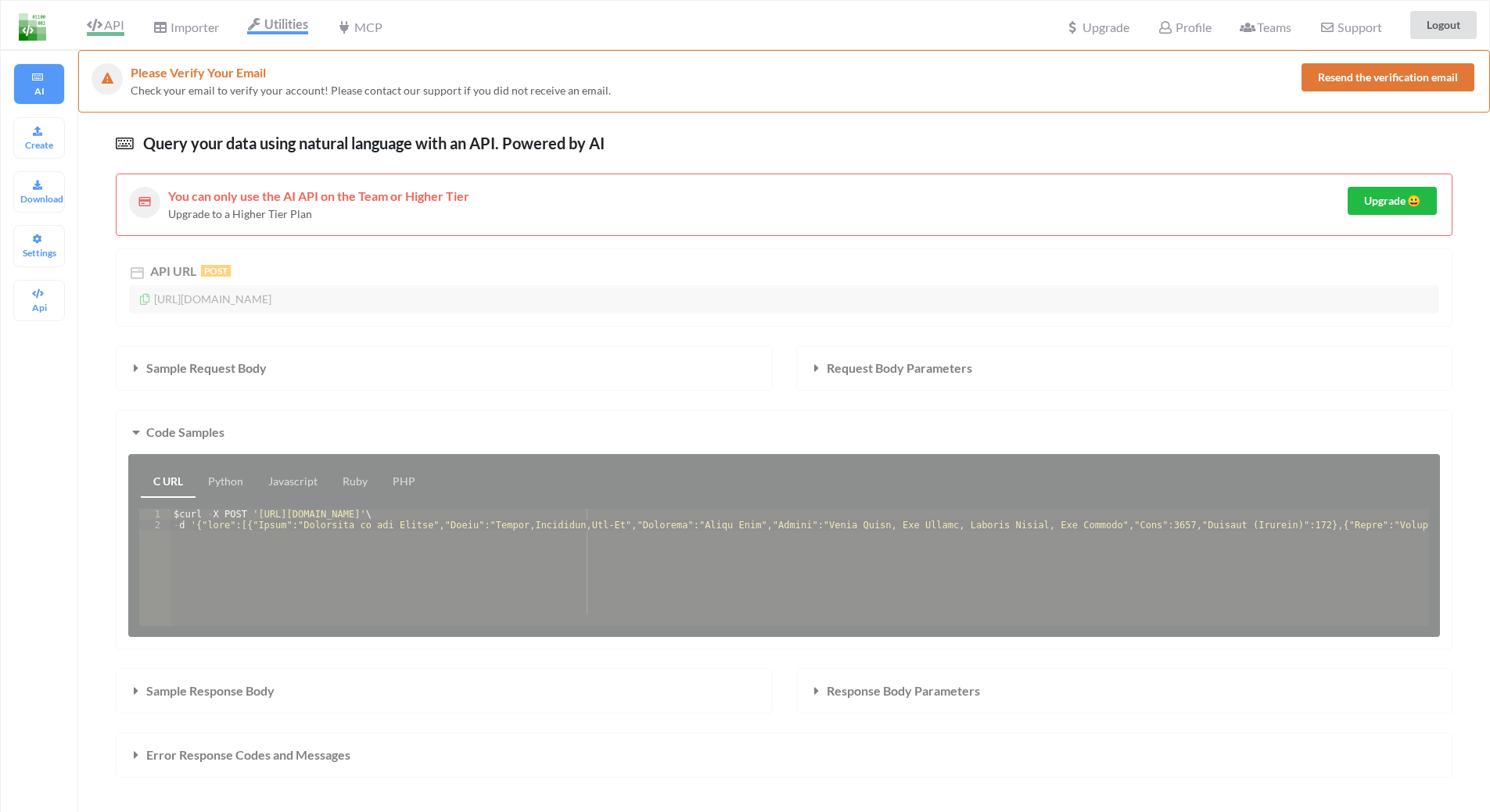
click at [107, 23] on span "API" at bounding box center [105, 27] width 37 height 19
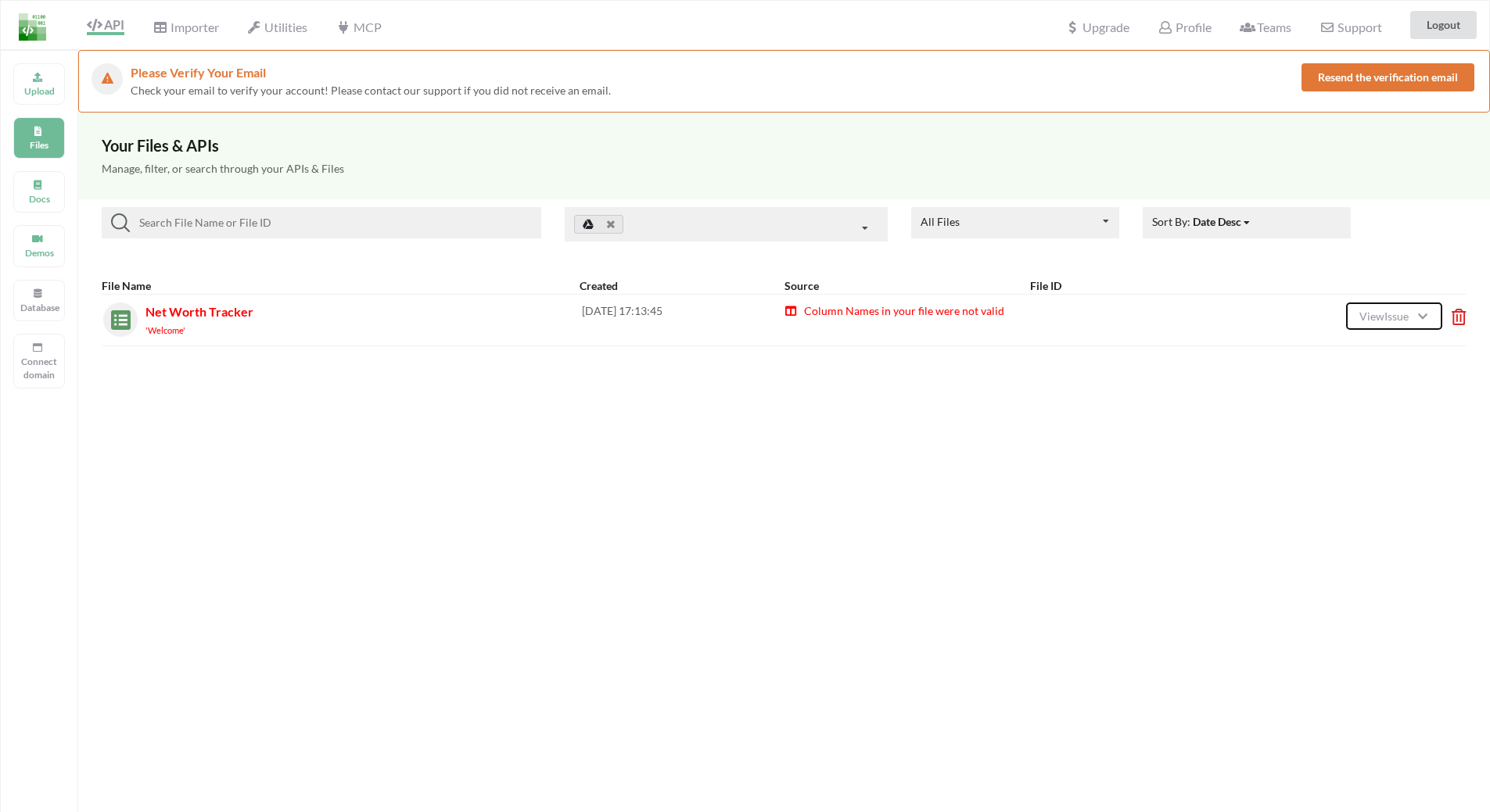
click at [1411, 310] on span "View Issue" at bounding box center [1386, 315] width 54 height 13
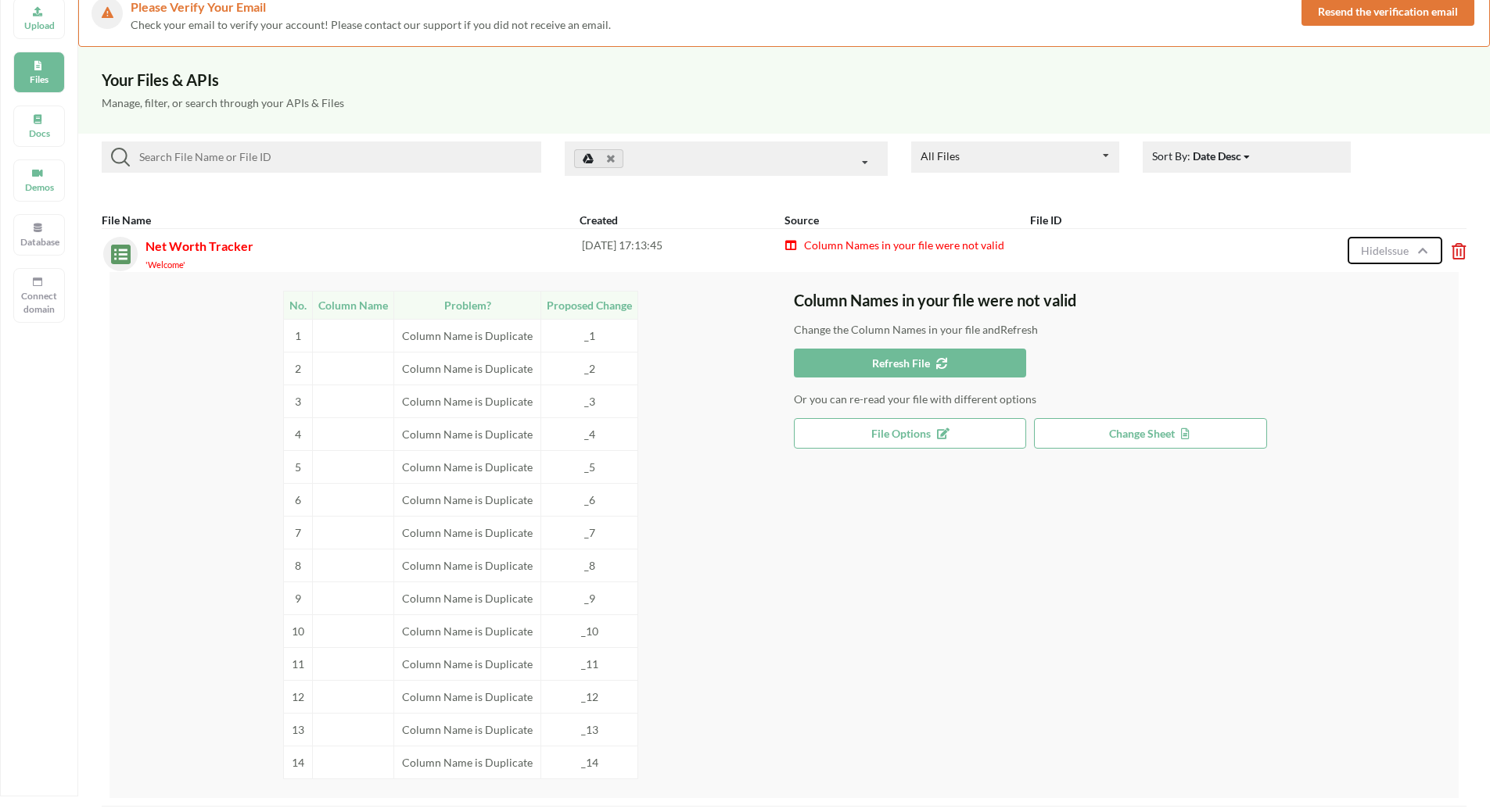
scroll to position [64, 0]
click at [467, 343] on td "Column Name is Duplicate" at bounding box center [467, 337] width 147 height 33
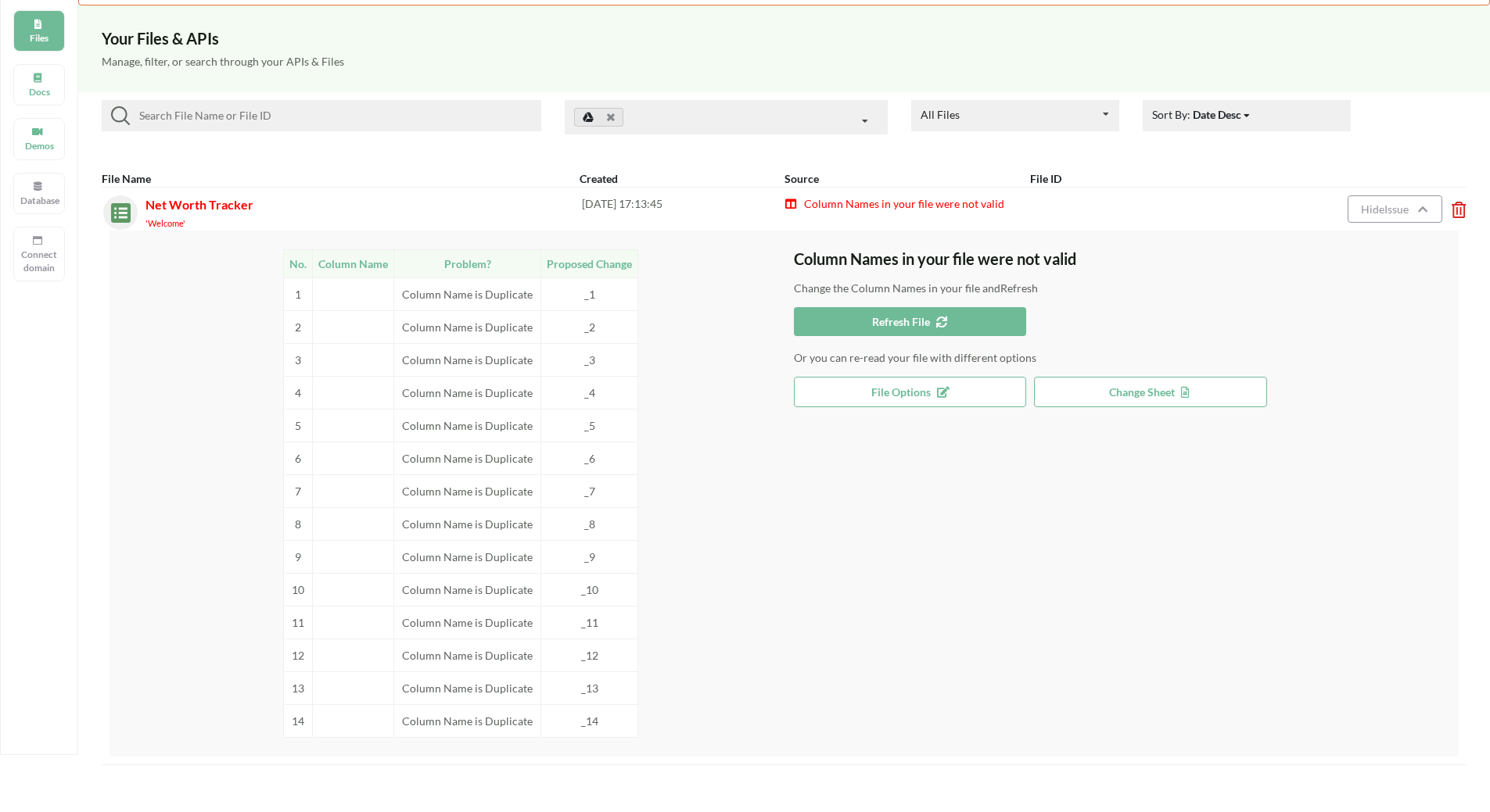
scroll to position [142, 0]
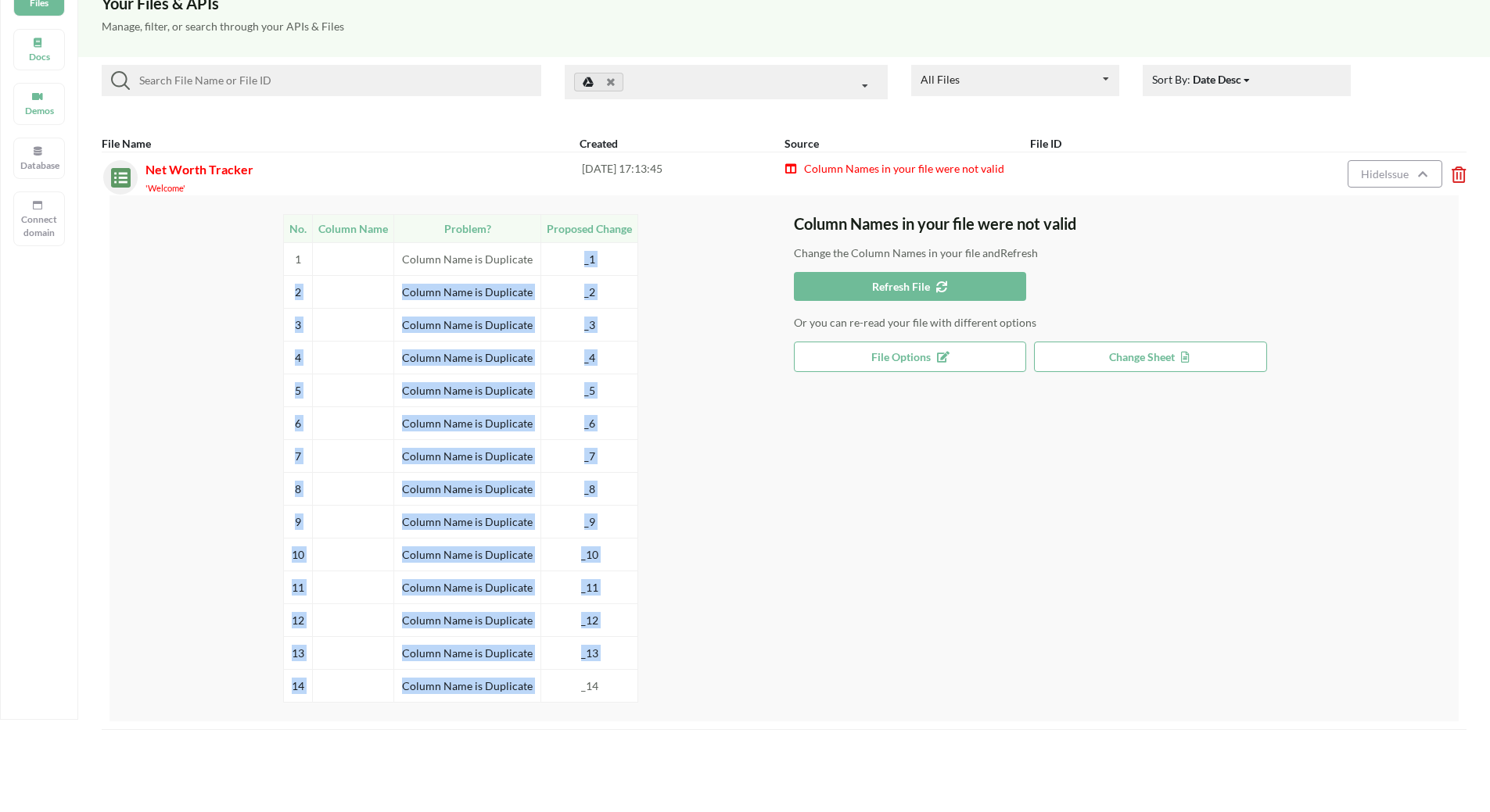
drag, startPoint x: 583, startPoint y: 260, endPoint x: 580, endPoint y: 697, distance: 437.0
click at [580, 697] on tbody "1 Column Name is Duplicate _1 2 Column Name is Duplicate _2 3 Column Name is Du…" at bounding box center [461, 472] width 354 height 459
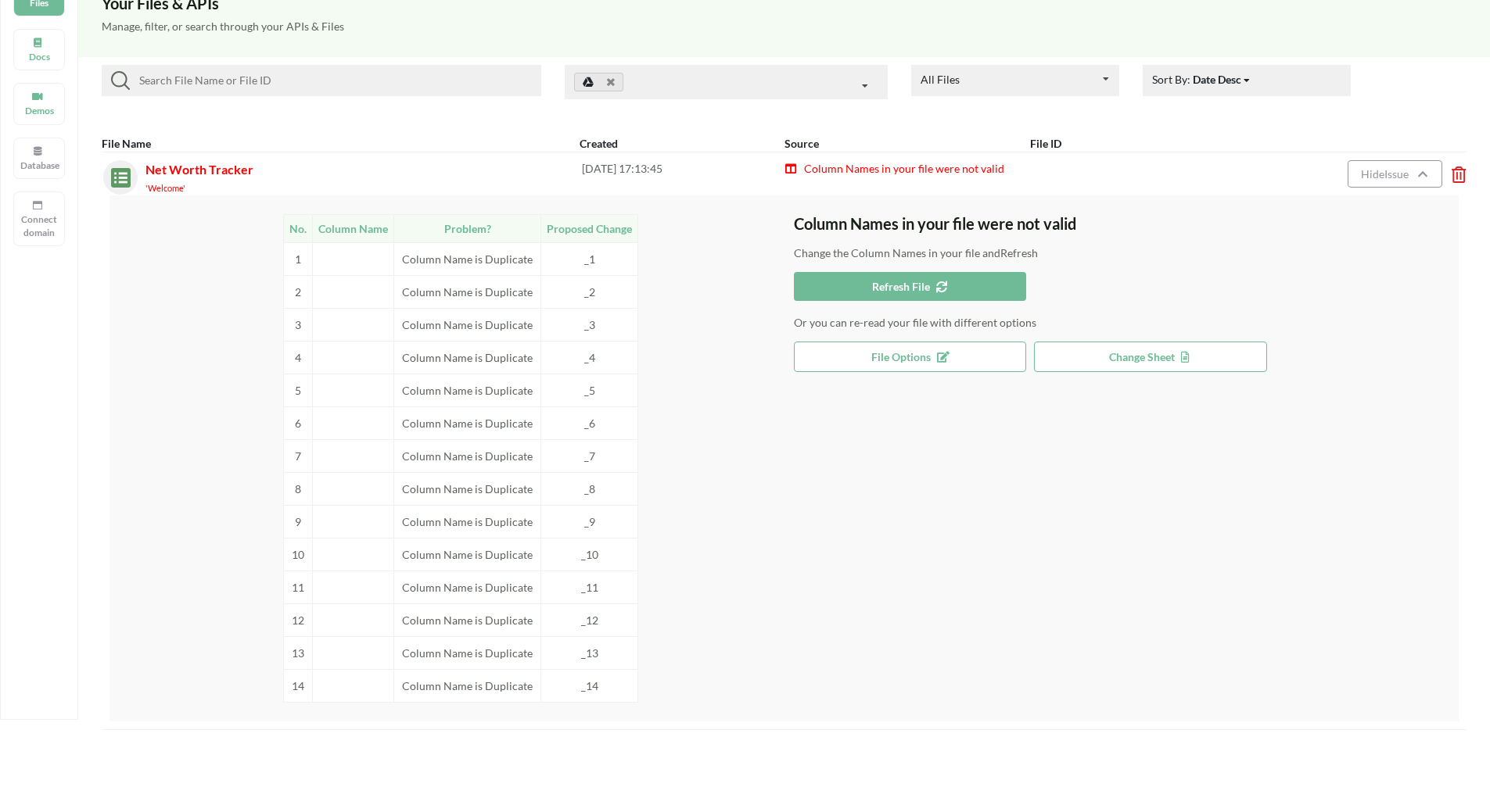
click at [708, 637] on div "No. Column Name Problem? Proposed Change 1 Column Name is Duplicate _1 2 Column…" at bounding box center [461, 459] width 666 height 489
click at [458, 519] on td "Column Name is Duplicate" at bounding box center [467, 521] width 147 height 33
click at [882, 285] on span "Refresh File" at bounding box center [910, 286] width 76 height 13
